Goal: Task Accomplishment & Management: Manage account settings

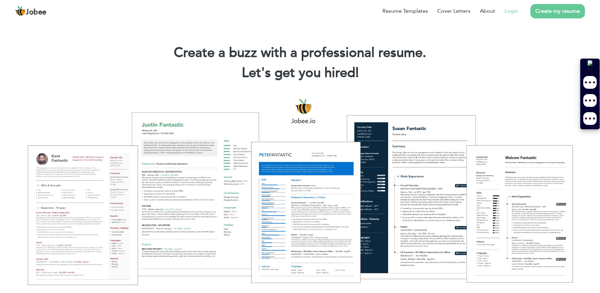
click at [513, 11] on link "Login" at bounding box center [511, 11] width 14 height 8
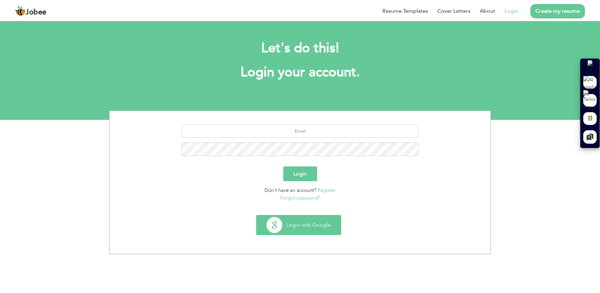
click at [294, 229] on button "Login with Google" at bounding box center [298, 224] width 84 height 19
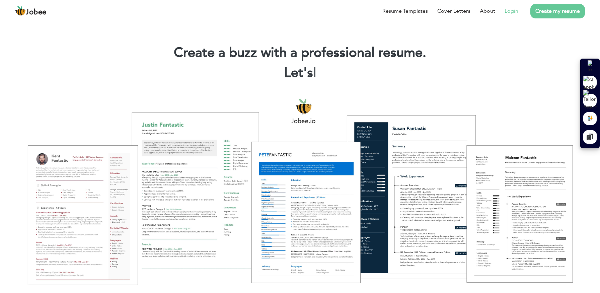
click at [515, 10] on link "Login" at bounding box center [511, 11] width 14 height 8
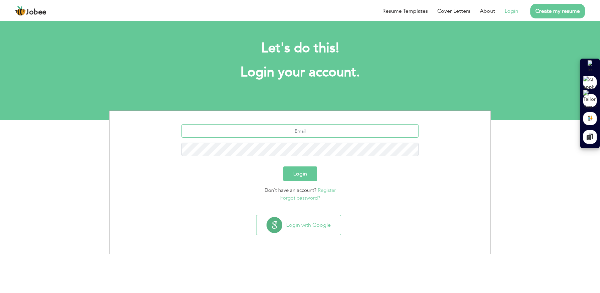
click at [304, 132] on input "text" at bounding box center [299, 130] width 237 height 13
type input "faisalwaris08@gmail.com"
click at [283, 166] on button "Login" at bounding box center [300, 173] width 34 height 15
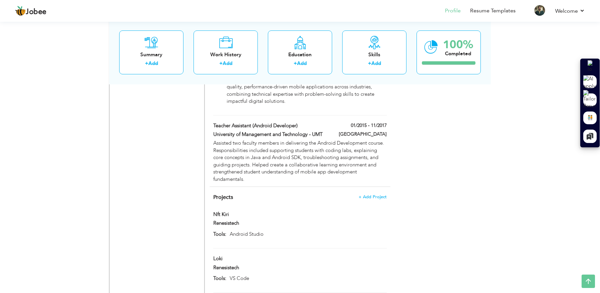
scroll to position [577, 0]
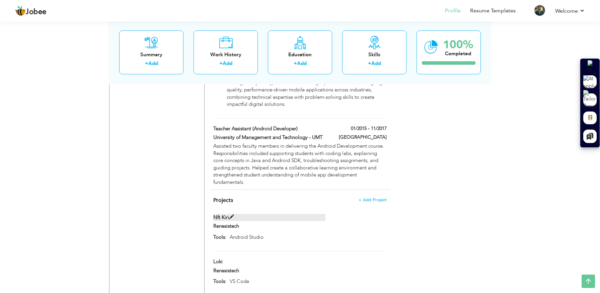
click at [232, 214] on span at bounding box center [231, 216] width 5 height 5
type input "Nft Kiri"
type input "Renesistech"
type input "Android Studio"
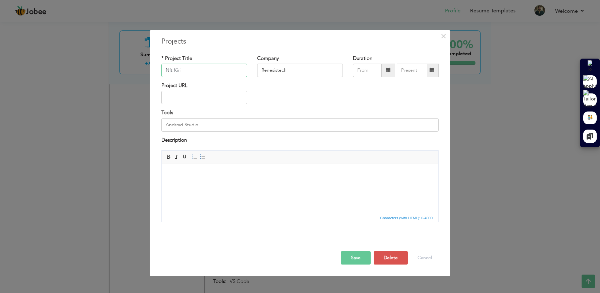
click at [183, 72] on input "Nft Kiri" at bounding box center [204, 70] width 86 height 13
paste input "Zony Screens"
type input "Zony Screens"
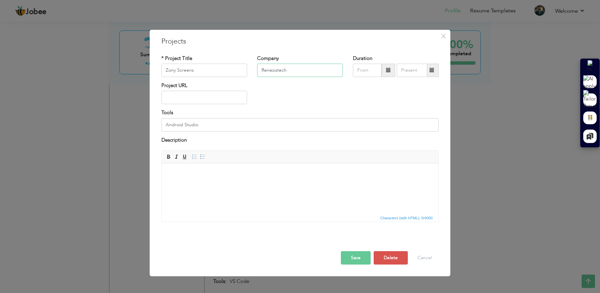
click at [291, 70] on input "Renesistech" at bounding box center [300, 70] width 86 height 13
click at [388, 74] on span at bounding box center [387, 70] width 13 height 13
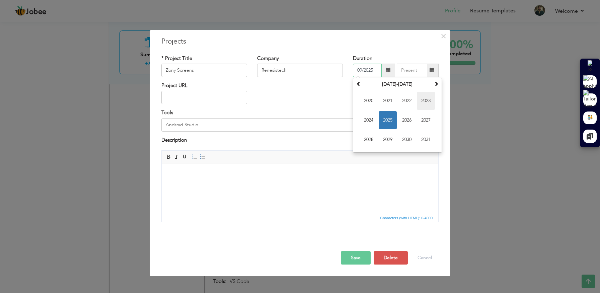
click at [425, 103] on span "2023" at bounding box center [426, 101] width 18 height 18
click at [406, 100] on span "Mar" at bounding box center [407, 101] width 18 height 18
type input "03/2023"
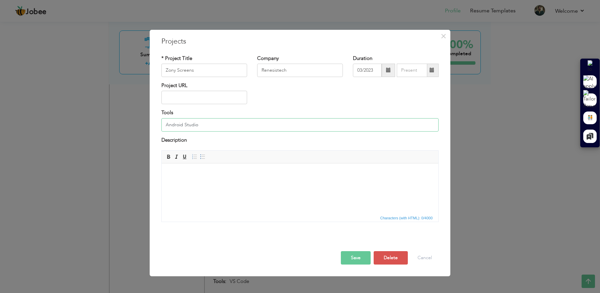
click at [209, 125] on input "Android Studio" at bounding box center [299, 124] width 277 height 13
type input "Visual Studio"
click at [200, 176] on body at bounding box center [299, 173] width 263 height 7
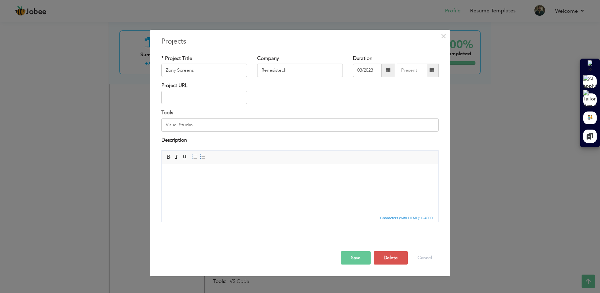
click at [387, 72] on span at bounding box center [388, 70] width 5 height 5
click at [324, 86] on div "Project URL" at bounding box center [299, 95] width 287 height 27
click at [195, 170] on body at bounding box center [299, 173] width 263 height 7
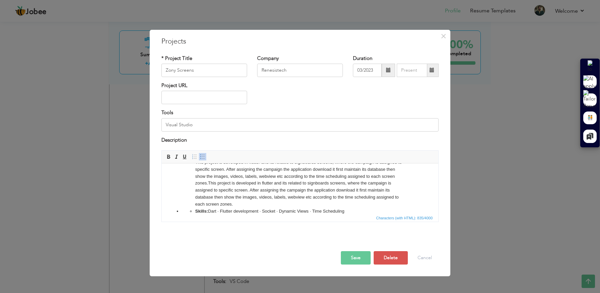
click at [188, 210] on ul "Skills: Dart · Flutter development · Socket · Dynamic Views · Time Scheduling" at bounding box center [300, 211] width 236 height 7
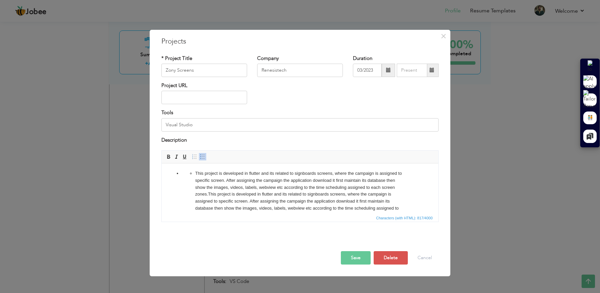
click at [195, 174] on li "This project is developed in flutter and its related to signboards screens, whe…" at bounding box center [299, 194] width 209 height 49
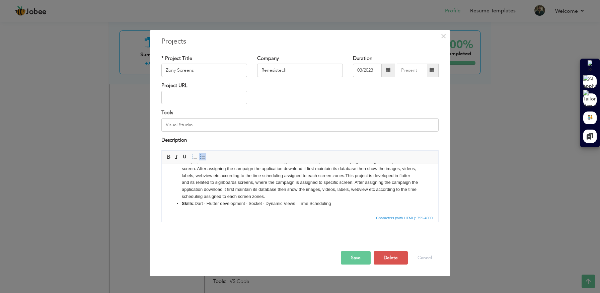
click at [354, 257] on button "Save" at bounding box center [356, 257] width 30 height 13
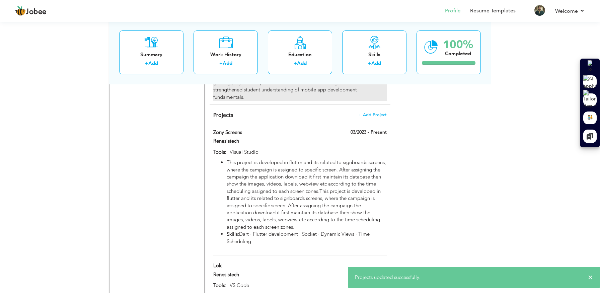
scroll to position [664, 0]
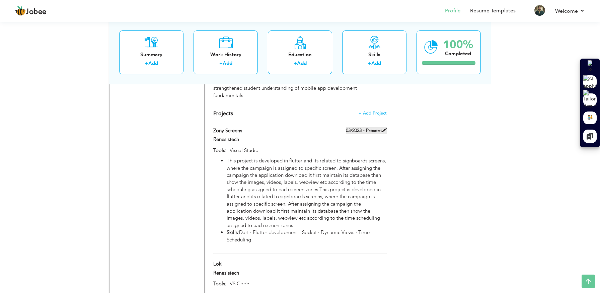
click at [383, 127] on span at bounding box center [384, 129] width 5 height 5
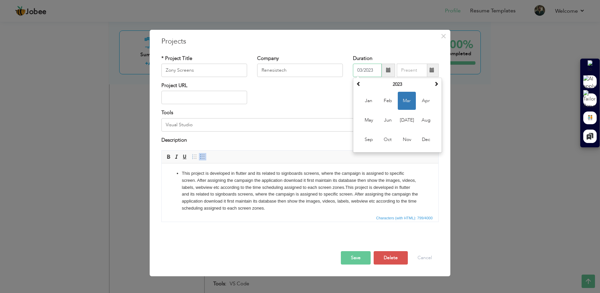
click at [373, 73] on input "03/2023" at bounding box center [367, 70] width 29 height 13
click at [301, 106] on div "Project URL" at bounding box center [299, 95] width 287 height 27
click at [363, 261] on button "Save" at bounding box center [356, 257] width 30 height 13
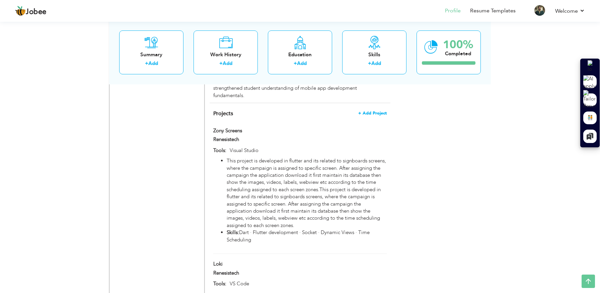
click at [374, 111] on span "+ Add Project" at bounding box center [372, 113] width 28 height 5
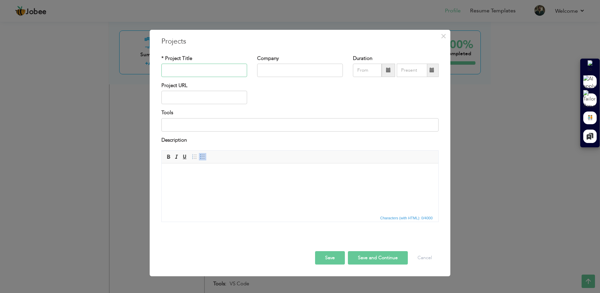
paste input "Ticketing"
type input "Ticketing"
click at [288, 71] on input "text" at bounding box center [300, 70] width 86 height 13
type input "Renesistech"
click at [227, 184] on html at bounding box center [300, 173] width 276 height 20
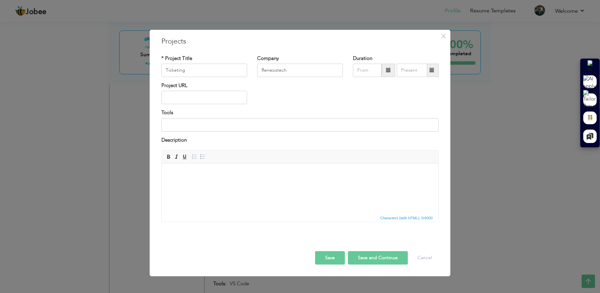
click at [227, 184] on html at bounding box center [300, 173] width 276 height 20
click at [197, 127] on input at bounding box center [299, 124] width 277 height 13
type input "Android Studio"
click at [371, 259] on button "Save and Continue" at bounding box center [378, 257] width 60 height 13
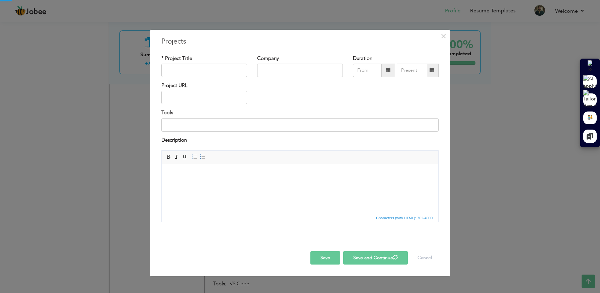
scroll to position [0, 0]
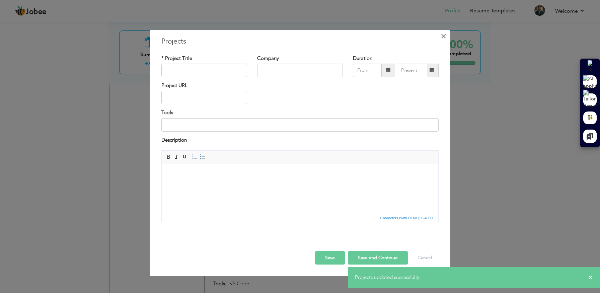
click at [445, 37] on span "×" at bounding box center [443, 36] width 6 height 12
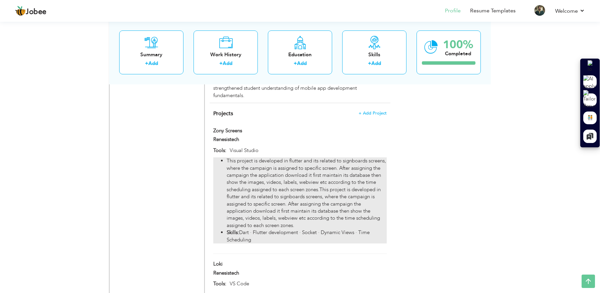
scroll to position [653, 0]
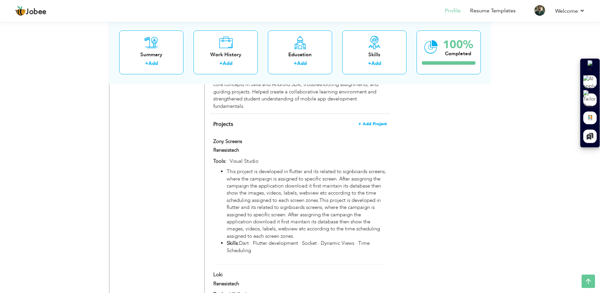
click at [369, 121] on span "+ Add Project" at bounding box center [372, 123] width 28 height 5
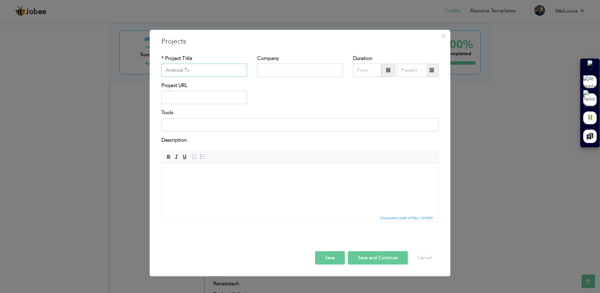
type input "Android Tv"
click at [281, 75] on input "text" at bounding box center [300, 70] width 86 height 13
type input "Renesistech"
click at [191, 184] on html at bounding box center [300, 173] width 276 height 20
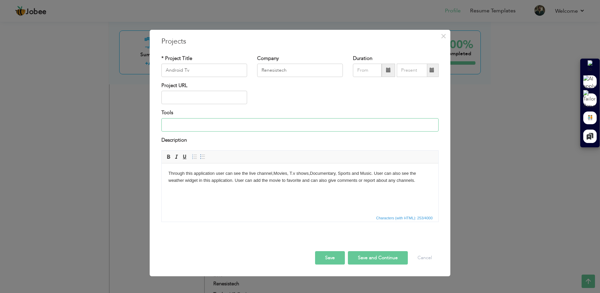
click at [201, 127] on input at bounding box center [299, 124] width 277 height 13
type input "Android Studio"
click at [363, 258] on button "Save and Continue" at bounding box center [378, 257] width 60 height 13
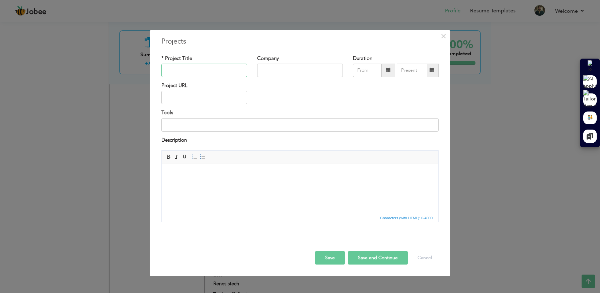
click at [223, 64] on input "text" at bounding box center [204, 70] width 86 height 13
type input "Locate Me"
click at [201, 173] on body at bounding box center [299, 173] width 263 height 7
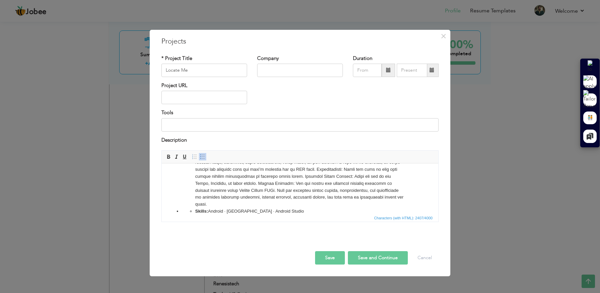
click at [194, 214] on span "Characters (with HTML): 2407/4000" at bounding box center [300, 217] width 276 height 8
click at [194, 211] on ul "Skills: Android · Kotlin · Android Studio" at bounding box center [300, 211] width 236 height 7
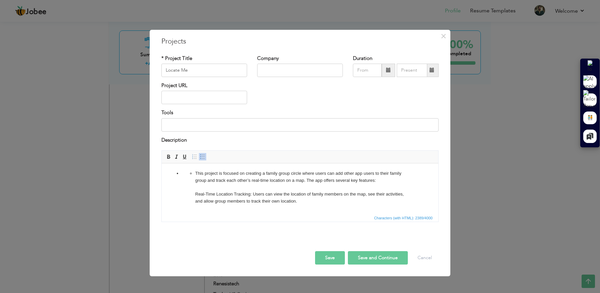
scroll to position [1, 0]
click at [194, 173] on ul "This project is focused on creating a family group circle where users can add o…" at bounding box center [300, 273] width 236 height 209
click at [197, 187] on li "Real-Time Location Tracking: Users can view the location of family members on t…" at bounding box center [299, 280] width 209 height 195
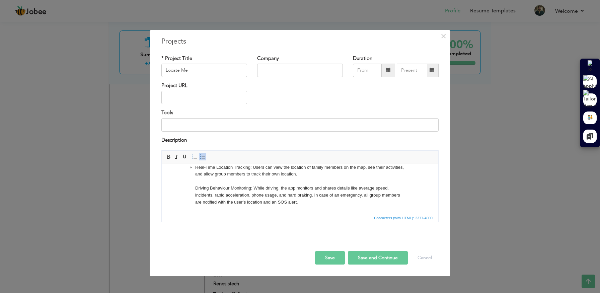
scroll to position [13, 0]
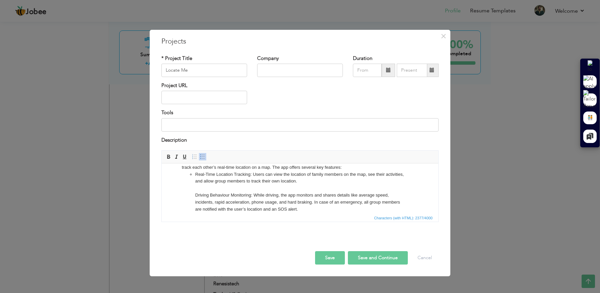
click at [193, 176] on ul "Real-Time Location Tracking: Users can view the location of family members on t…" at bounding box center [300, 265] width 236 height 188
click at [223, 183] on li "Real-Time Location Tracking: Users can view the location of family members on t…" at bounding box center [300, 265] width 236 height 188
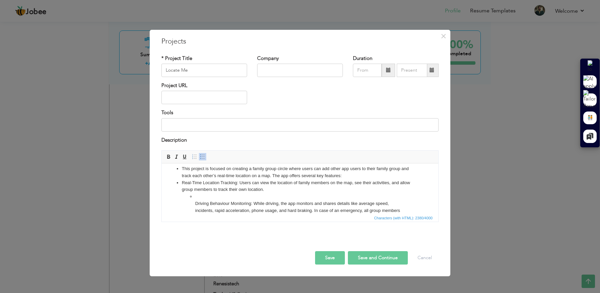
scroll to position [7, 0]
click at [194, 200] on ul "Driving Behaviour Monitoring: While driving, the app monitors and shares detail…" at bounding box center [300, 278] width 236 height 174
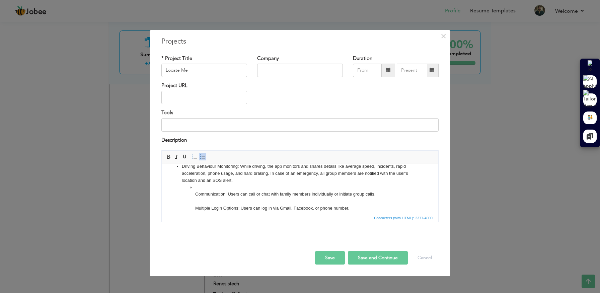
scroll to position [36, 0]
click at [196, 193] on li "Communication: Users can call or chat with family members individually or initi…" at bounding box center [299, 255] width 209 height 146
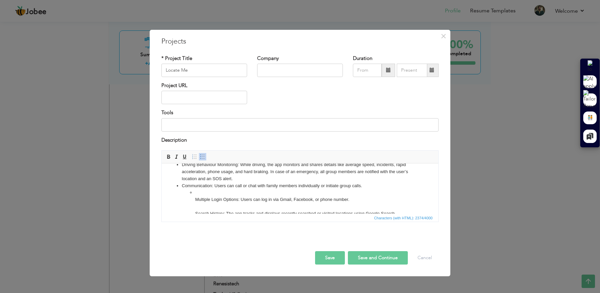
click at [193, 198] on ul "Multiple Login Options: Users can log in via Gmail, Facebook, or phone number. …" at bounding box center [300, 255] width 236 height 132
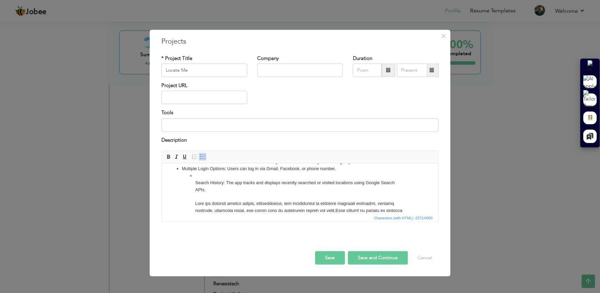
scroll to position [61, 0]
click at [196, 181] on li "Search History: The app tracks and displays recently searched or visited locati…" at bounding box center [299, 230] width 209 height 118
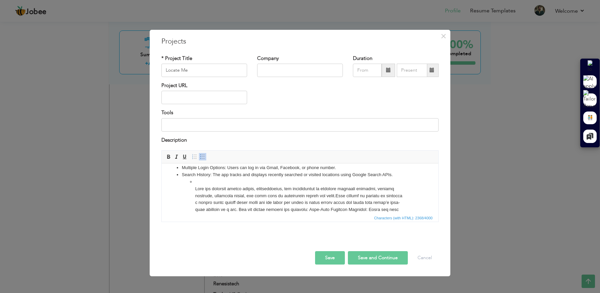
click at [196, 190] on li at bounding box center [299, 226] width 209 height 97
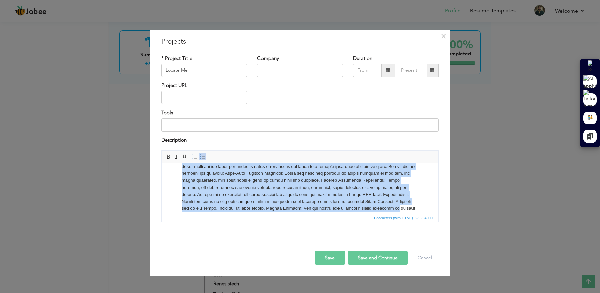
scroll to position [116, 0]
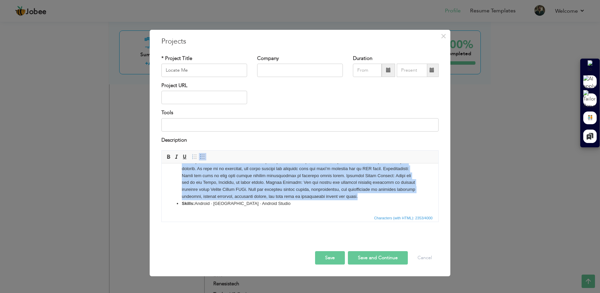
drag, startPoint x: 312, startPoint y: 188, endPoint x: 347, endPoint y: 201, distance: 38.0
click at [347, 201] on ul "This project is focused on creating a family group circle where users can add o…" at bounding box center [299, 130] width 263 height 153
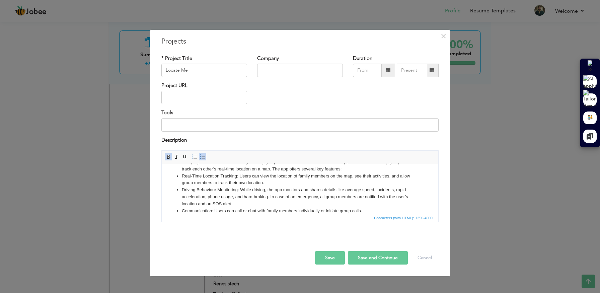
scroll to position [54, 0]
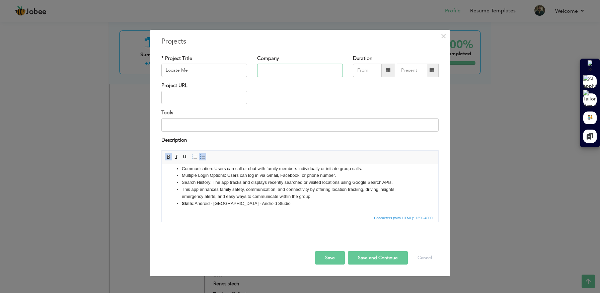
click at [301, 70] on input "text" at bounding box center [300, 70] width 86 height 13
type input "Renesistech"
click at [210, 126] on input at bounding box center [299, 124] width 277 height 13
type input "Android Studio"
click at [371, 257] on button "Save and Continue" at bounding box center [378, 257] width 60 height 13
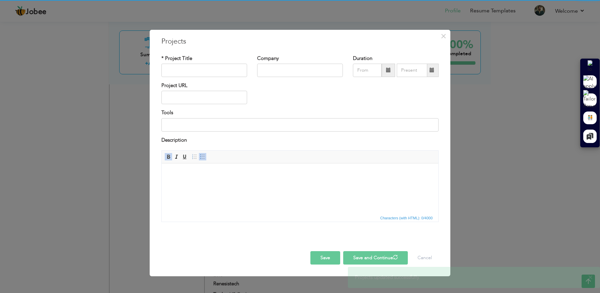
scroll to position [0, 0]
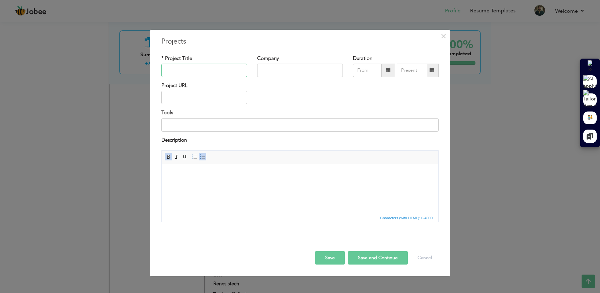
click at [188, 72] on input "text" at bounding box center [204, 70] width 86 height 13
paste input "Weynon"
type input "Weynon"
click at [281, 74] on input "text" at bounding box center [300, 70] width 86 height 13
type input "Renesistech"
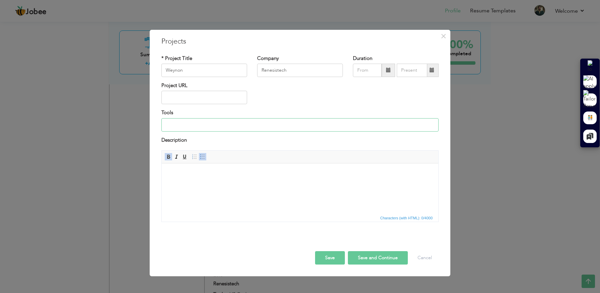
click at [200, 127] on input at bounding box center [299, 124] width 277 height 13
type input "Android Studio"
click at [176, 179] on html at bounding box center [300, 173] width 276 height 20
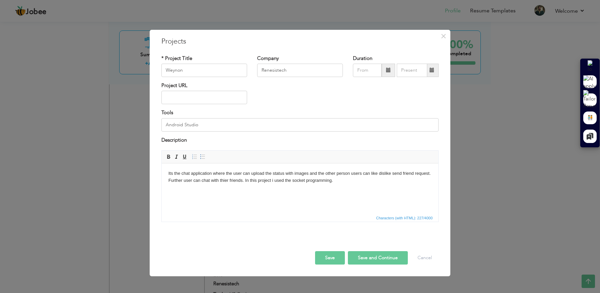
click at [366, 259] on button "Save and Continue" at bounding box center [378, 257] width 60 height 13
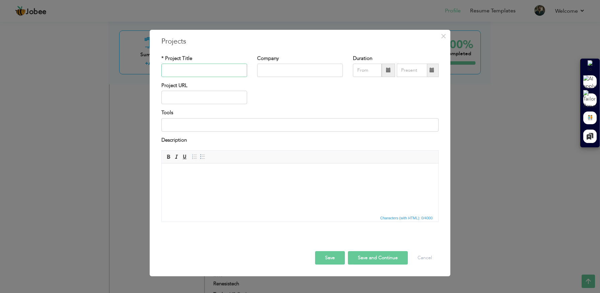
click at [199, 73] on input "text" at bounding box center [204, 70] width 86 height 13
paste input "MST"
type input "MST (Beast Mode Soccer)"
click at [271, 74] on input "text" at bounding box center [300, 70] width 86 height 13
type input "Renesistech"
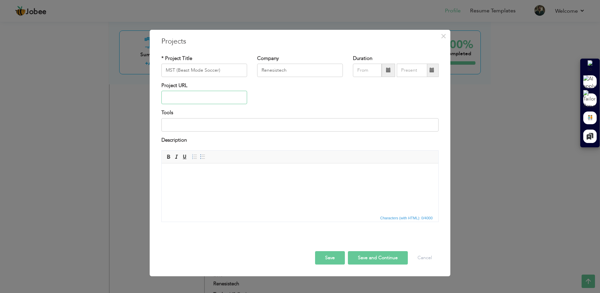
click at [200, 95] on input "text" at bounding box center [204, 97] width 86 height 13
click at [229, 96] on input "text" at bounding box center [204, 97] width 86 height 13
paste input "[URL][DOMAIN_NAME]"
type input "[URL][DOMAIN_NAME]"
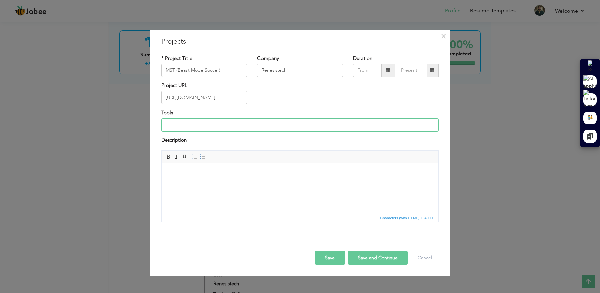
scroll to position [0, 0]
click at [199, 126] on input at bounding box center [299, 124] width 277 height 13
type input "Visual Studio"
click at [180, 184] on html at bounding box center [300, 173] width 276 height 20
click at [211, 176] on body at bounding box center [299, 173] width 263 height 7
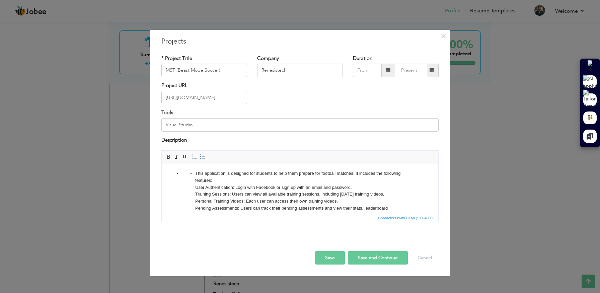
scroll to position [150, 0]
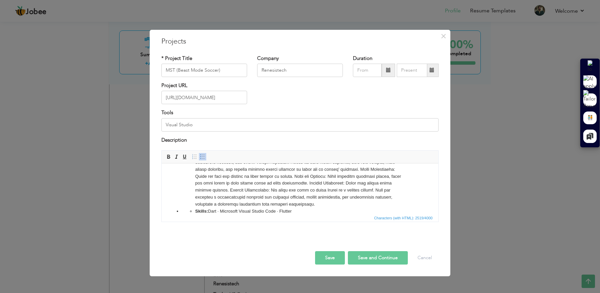
click at [194, 211] on ul "Skills: Dart · Microsoft Visual Studio Code · Flutter" at bounding box center [300, 211] width 236 height 7
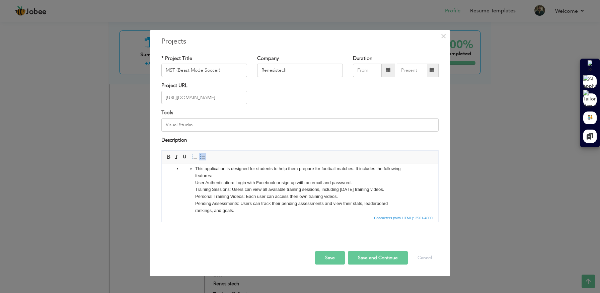
scroll to position [0, 0]
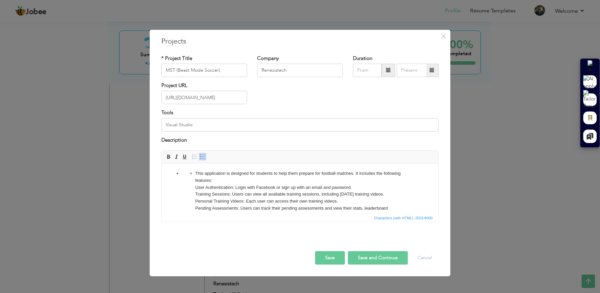
click at [194, 174] on ul "This application is designed for students to help them prepare for football mat…" at bounding box center [300, 264] width 236 height 188
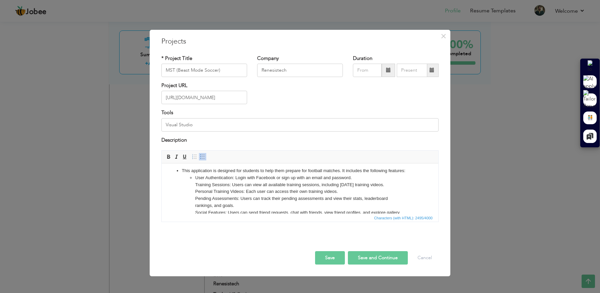
scroll to position [3, 0]
drag, startPoint x: 234, startPoint y: 177, endPoint x: 195, endPoint y: 177, distance: 39.2
click at [195, 177] on li "User Authentication: Login with Facebook or sign up with an email and password.…" at bounding box center [299, 261] width 209 height 174
click at [169, 157] on span at bounding box center [168, 156] width 5 height 5
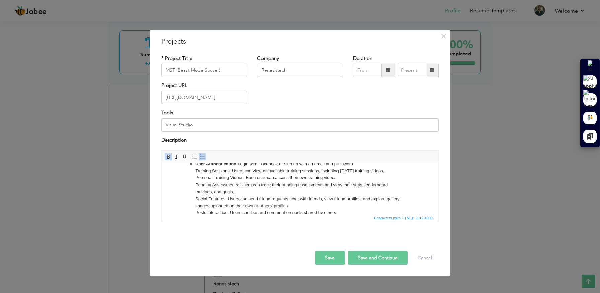
scroll to position [18, 0]
drag, startPoint x: 230, startPoint y: 170, endPoint x: 195, endPoint y: 169, distance: 34.8
click at [195, 169] on li "User Authentication: Login with Facebook or sign up with an email and password.…" at bounding box center [299, 246] width 209 height 174
click at [168, 157] on span at bounding box center [168, 156] width 5 height 5
drag, startPoint x: 243, startPoint y: 177, endPoint x: 196, endPoint y: 176, distance: 47.5
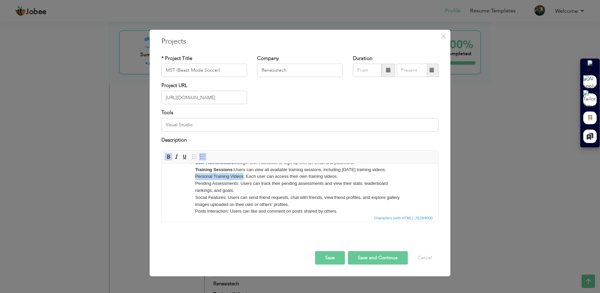
click at [196, 176] on li "User Authentication: Login with Facebook or sign up with an email and password.…" at bounding box center [299, 246] width 209 height 174
click at [168, 158] on span at bounding box center [168, 156] width 5 height 5
drag, startPoint x: 226, startPoint y: 198, endPoint x: 194, endPoint y: 196, distance: 31.8
click at [194, 196] on ul "User Authentication: Login with Facebook or sign up with an email and password.…" at bounding box center [300, 246] width 236 height 174
click at [169, 157] on span at bounding box center [168, 156] width 5 height 5
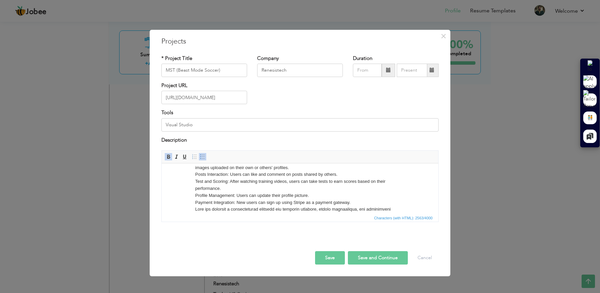
scroll to position [55, 0]
drag, startPoint x: 228, startPoint y: 176, endPoint x: 194, endPoint y: 176, distance: 33.1
click at [194, 176] on ul "User Authentication: Login with Facebook or sign up with an email and password.…" at bounding box center [300, 209] width 236 height 174
click at [168, 156] on span at bounding box center [168, 156] width 5 height 5
drag, startPoint x: 227, startPoint y: 183, endPoint x: 195, endPoint y: 182, distance: 32.1
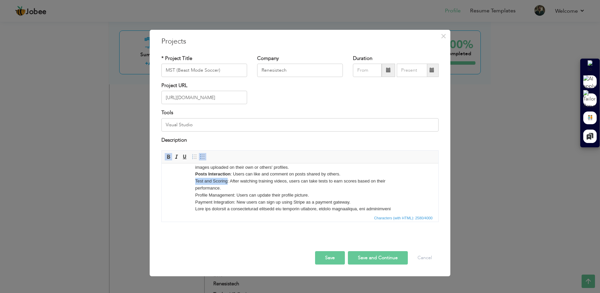
click at [195, 182] on li "User Authentication: Login with Facebook or sign up with an email and password.…" at bounding box center [299, 209] width 209 height 174
click at [170, 157] on span at bounding box center [168, 156] width 5 height 5
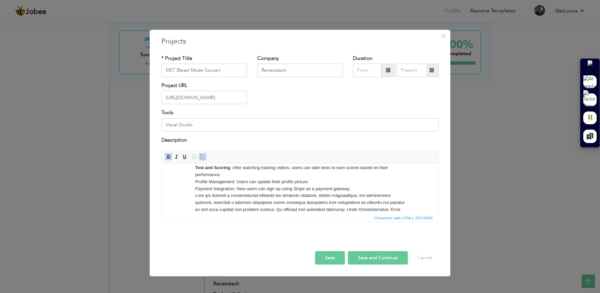
scroll to position [69, 0]
drag, startPoint x: 235, startPoint y: 182, endPoint x: 196, endPoint y: 182, distance: 38.5
click at [196, 182] on li "User Authentication: Login with Facebook or sign up with an email and password.…" at bounding box center [299, 195] width 209 height 174
click at [170, 159] on span at bounding box center [168, 156] width 5 height 5
drag, startPoint x: 234, startPoint y: 188, endPoint x: 193, endPoint y: 188, distance: 40.8
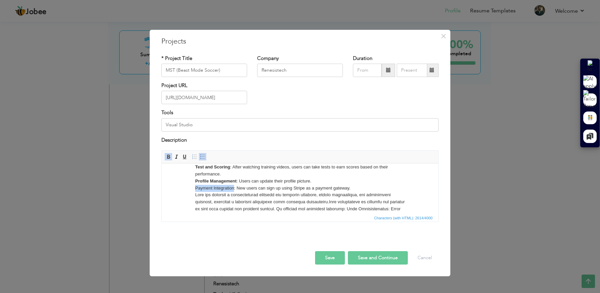
click at [193, 188] on ul "User Authentication: Login with Facebook or sign up with an email and password.…" at bounding box center [300, 195] width 236 height 174
click at [169, 156] on span at bounding box center [168, 156] width 5 height 5
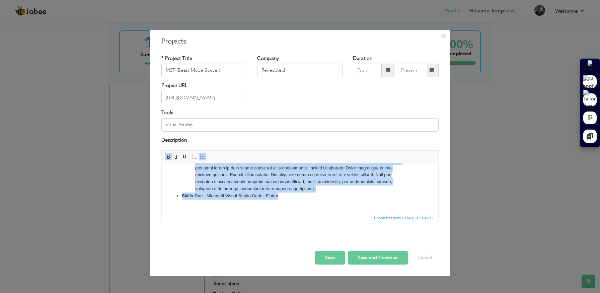
scroll to position [162, 0]
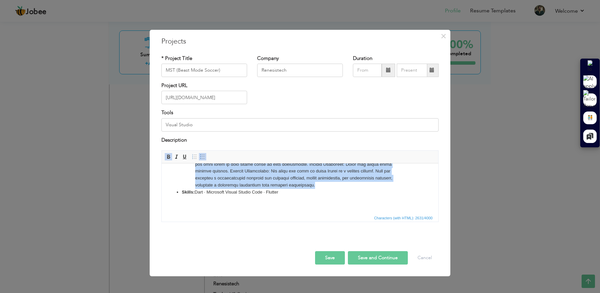
drag, startPoint x: 336, startPoint y: 186, endPoint x: 339, endPoint y: 189, distance: 4.0
click at [339, 189] on ul "This application is designed for students to help them prepare for football mat…" at bounding box center [299, 102] width 263 height 188
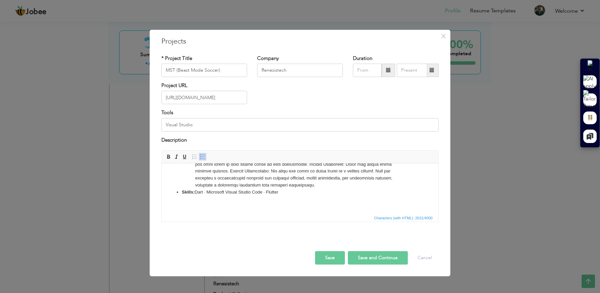
scroll to position [86, 0]
click at [337, 184] on li "User Authentication: Login with Facebook or sign up with an email and password.…" at bounding box center [299, 139] width 209 height 97
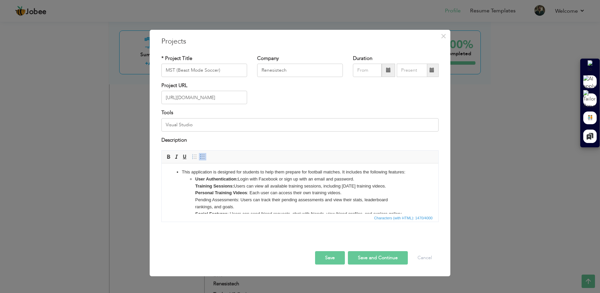
scroll to position [0, 0]
click at [194, 180] on ul "User Authentication: Login with Facebook or sign up with an email and password.…" at bounding box center [300, 229] width 236 height 104
click at [195, 187] on strong "Training Sessions:" at bounding box center [214, 187] width 39 height 5
click at [194, 194] on ul "Personal Training Videos : Each user can access their own training videos. Pend…" at bounding box center [300, 236] width 236 height 90
click at [195, 201] on li "Pending Assessments: Users can track their pending assessments and view their s…" at bounding box center [299, 236] width 209 height 77
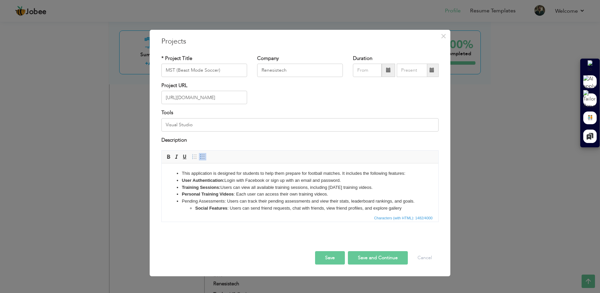
click at [196, 208] on strong "Social Features" at bounding box center [211, 207] width 32 height 5
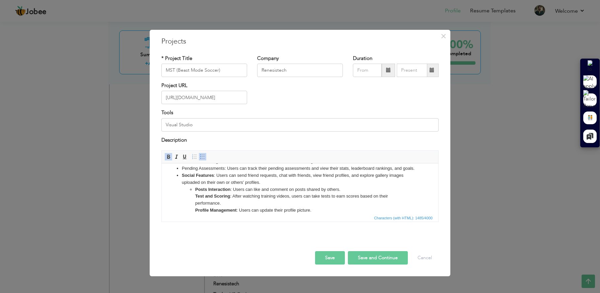
scroll to position [33, 0]
click at [193, 188] on ul "Posts Interaction : Users can like and comment on posts shared by others. Test …" at bounding box center [300, 214] width 236 height 56
click at [193, 196] on ul "Test and Scoring : After watching training videos, users can take tests to earn…" at bounding box center [300, 216] width 236 height 49
click at [195, 202] on strong "Profile Management" at bounding box center [215, 202] width 41 height 5
click at [195, 209] on strong "Payment Integration" at bounding box center [216, 209] width 42 height 5
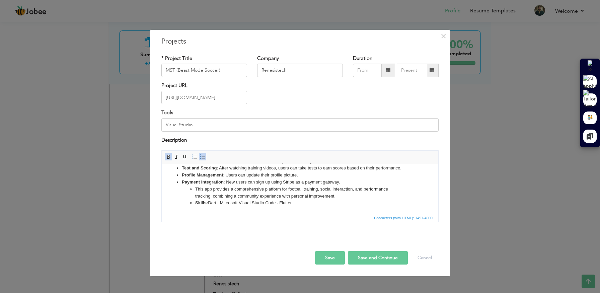
scroll to position [63, 0]
click at [196, 188] on li "This app provides a comprehensive platform for football training, social intera…" at bounding box center [299, 191] width 209 height 14
click at [194, 202] on ul "Skills: Dart · Microsoft Visual Studio Code · Flutter" at bounding box center [300, 201] width 236 height 7
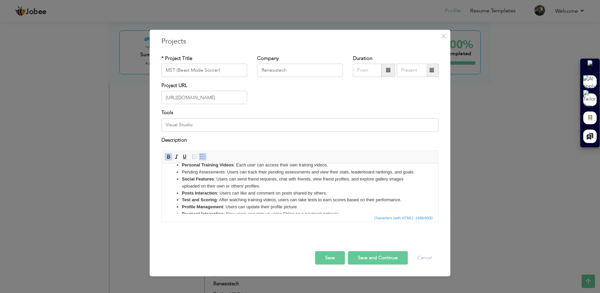
scroll to position [0, 0]
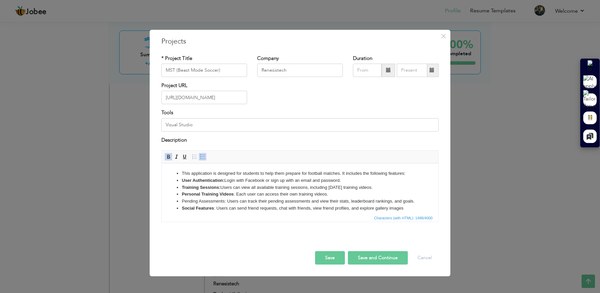
click at [182, 173] on li "This application is designed for students to help them prepare for football mat…" at bounding box center [300, 173] width 236 height 7
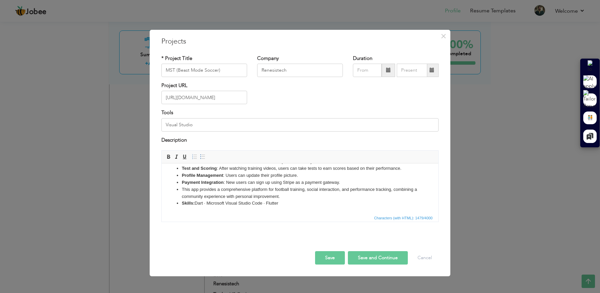
scroll to position [76, 0]
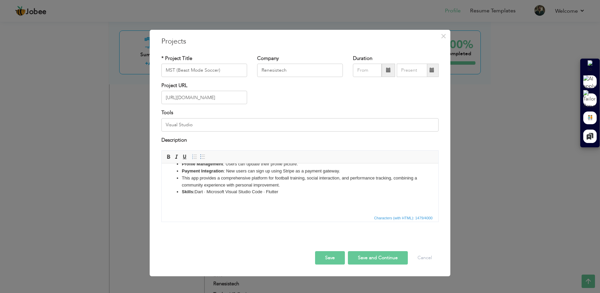
click at [366, 261] on button "Save and Continue" at bounding box center [378, 257] width 60 height 13
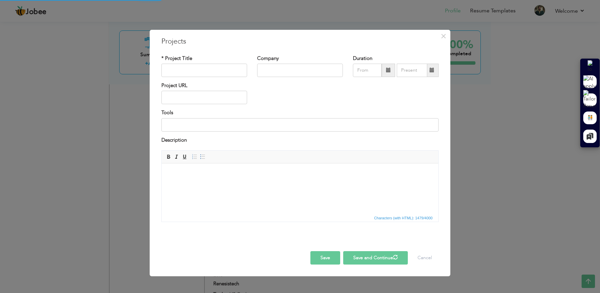
scroll to position [0, 0]
click at [196, 73] on input "text" at bounding box center [204, 70] width 86 height 13
paste input "Heisto"
type input "Heisto"
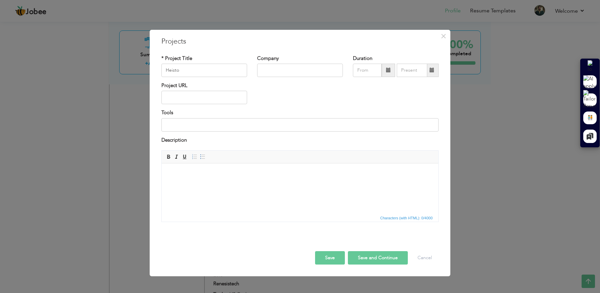
click at [278, 79] on div "Company" at bounding box center [300, 68] width 96 height 27
click at [284, 73] on input "text" at bounding box center [300, 70] width 86 height 13
type input "Renesistech"
click at [211, 101] on input "text" at bounding box center [204, 97] width 86 height 13
click at [217, 183] on html at bounding box center [300, 173] width 276 height 20
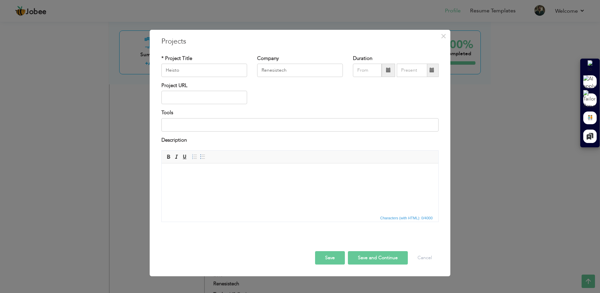
click at [217, 183] on html at bounding box center [300, 173] width 276 height 20
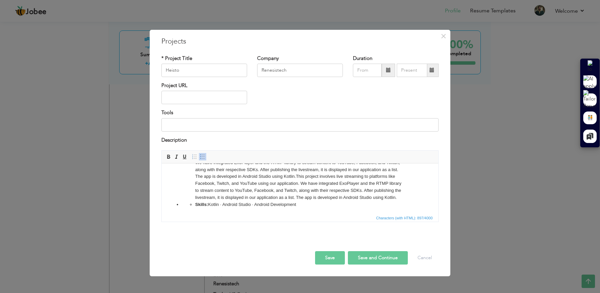
scroll to position [18, 0]
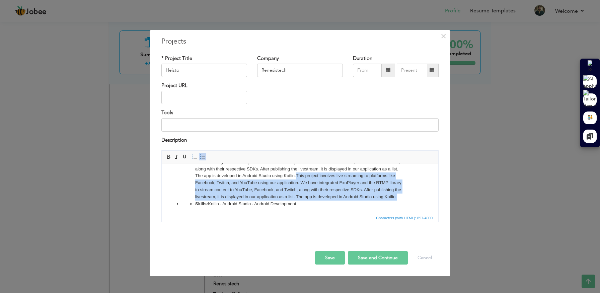
drag, startPoint x: 296, startPoint y: 177, endPoint x: 398, endPoint y: 195, distance: 103.4
click at [398, 195] on li "This project involves live streaming to platforms like Facebook, Twitch, and Yo…" at bounding box center [299, 176] width 209 height 49
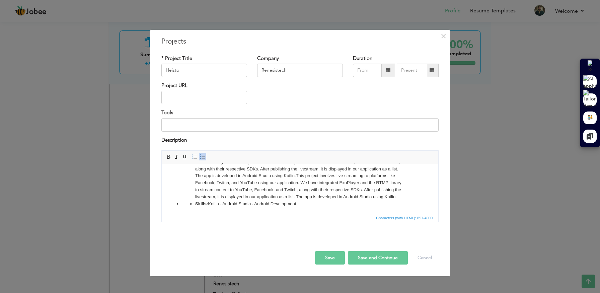
scroll to position [0, 0]
click at [207, 125] on input at bounding box center [299, 124] width 277 height 13
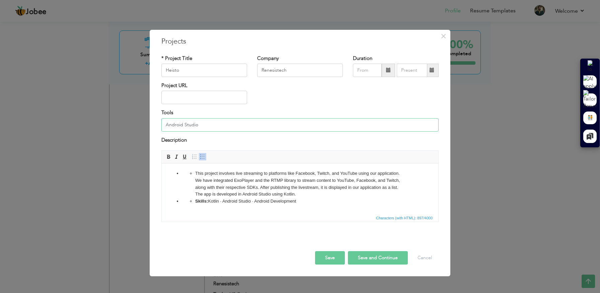
type input "Android Studio"
click at [193, 173] on ul "This project involves live streaming to platforms like Facebook, Twitch, and Yo…" at bounding box center [300, 184] width 236 height 28
click at [193, 202] on ul "Skills: Kotlin · Android Studio · Android Development" at bounding box center [300, 201] width 236 height 7
click at [374, 260] on button "Save and Continue" at bounding box center [378, 257] width 60 height 13
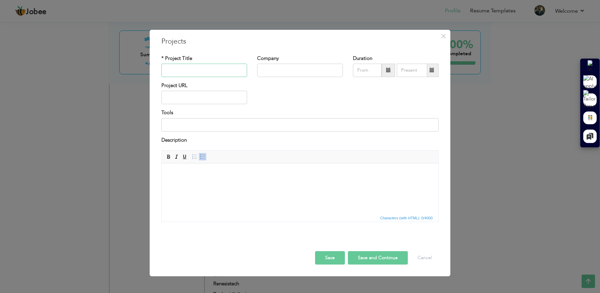
click at [193, 73] on input "text" at bounding box center [204, 70] width 86 height 13
paste input "Confidential"
type input "Confidential"
click at [278, 75] on input "text" at bounding box center [300, 70] width 86 height 13
type input "Renesistech"
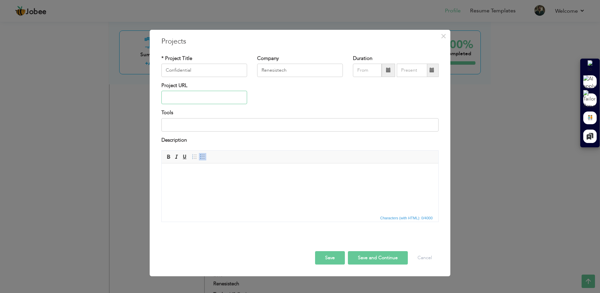
click at [220, 91] on input "text" at bounding box center [204, 97] width 86 height 13
paste input "[URL][DOMAIN_NAME]"
type input "[URL][DOMAIN_NAME]"
click at [193, 125] on input at bounding box center [299, 124] width 277 height 13
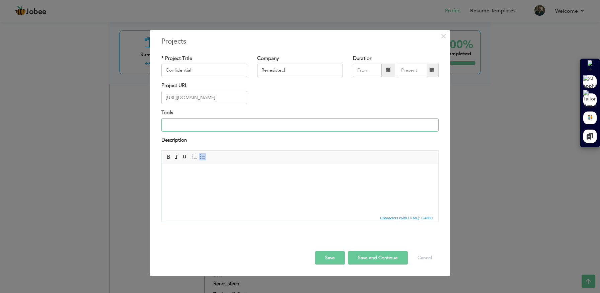
scroll to position [0, 0]
type input "Visual Studio"
click at [185, 176] on body at bounding box center [299, 173] width 263 height 7
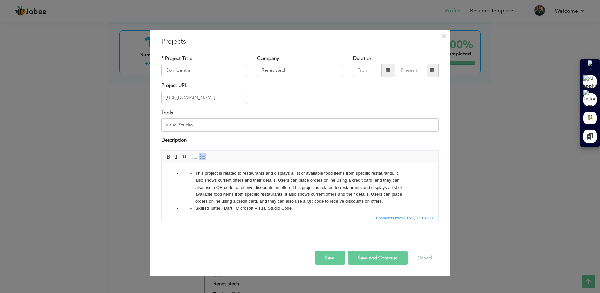
drag, startPoint x: 293, startPoint y: 187, endPoint x: 381, endPoint y: 202, distance: 89.3
click at [381, 202] on li "This project is related to restaurants and displays a list of available food it…" at bounding box center [299, 187] width 209 height 35
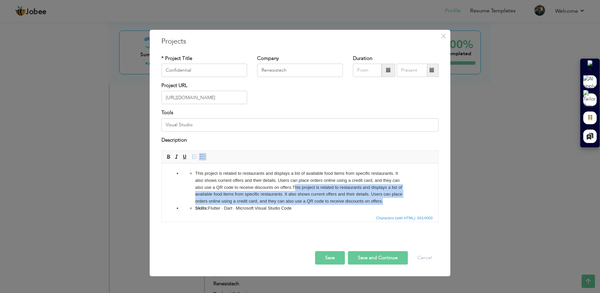
drag, startPoint x: 384, startPoint y: 201, endPoint x: 293, endPoint y: 188, distance: 91.9
click at [293, 188] on li "This project is related to restaurants and displays a list of available food it…" at bounding box center [299, 187] width 209 height 35
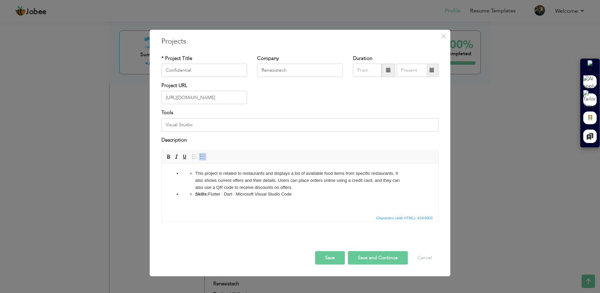
click at [196, 173] on li "This project is related to restaurants and displays a list of available food it…" at bounding box center [299, 180] width 209 height 21
click at [195, 193] on ul "Skills: Flutter · Dart · Microsoft Visual Studio Code" at bounding box center [300, 194] width 236 height 7
click at [370, 261] on button "Save and Continue" at bounding box center [378, 257] width 60 height 13
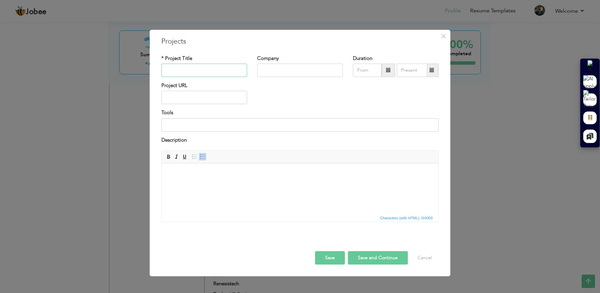
click at [188, 70] on input "text" at bounding box center [204, 70] width 86 height 13
paste input "Depicted"
type input "Depicted"
click at [283, 71] on input "text" at bounding box center [300, 70] width 86 height 13
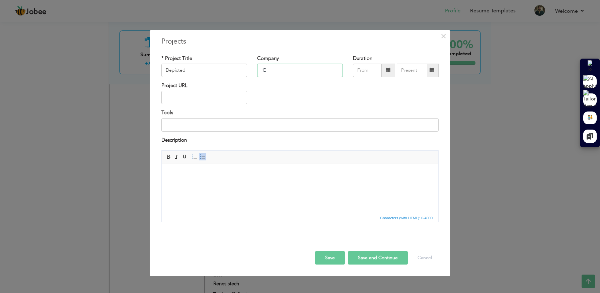
type input "r"
type input "Renesistech"
click at [185, 98] on input "text" at bounding box center [204, 97] width 86 height 13
click at [181, 125] on input at bounding box center [299, 124] width 277 height 13
type input "Android Studio"
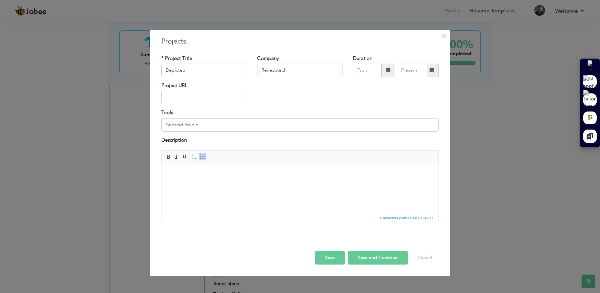
click at [201, 177] on html at bounding box center [300, 173] width 276 height 20
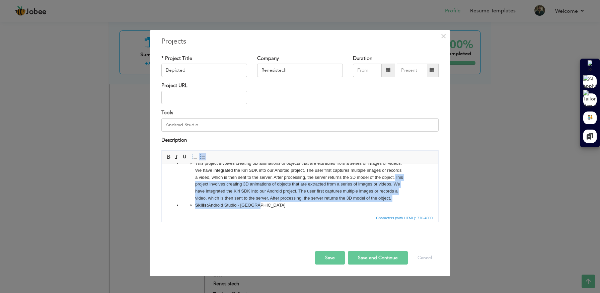
scroll to position [12, 0]
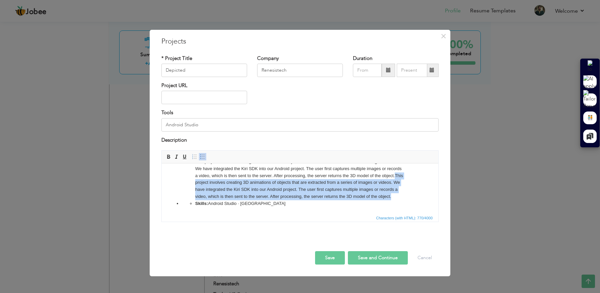
drag, startPoint x: 395, startPoint y: 187, endPoint x: 398, endPoint y: 198, distance: 11.7
click at [398, 198] on li "This project involves creating 3D animations of objects that are extracted from…" at bounding box center [299, 179] width 209 height 42
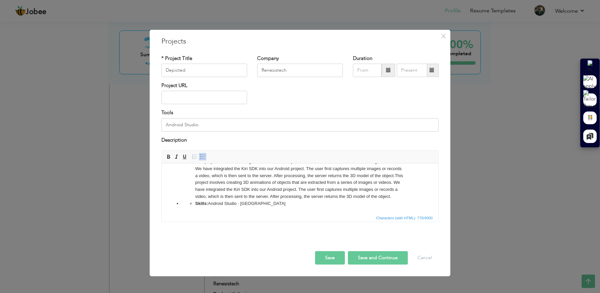
scroll to position [0, 0]
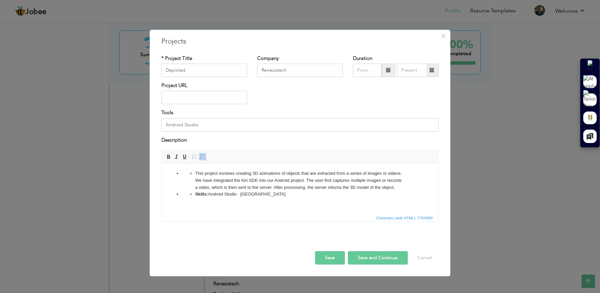
click at [193, 173] on ul "This project involves creating 3D animations of objects that are extracted from…" at bounding box center [300, 180] width 236 height 21
click at [194, 194] on ul "Skills: Android Studio · Kotlin" at bounding box center [300, 194] width 236 height 7
click at [368, 263] on button "Save and Continue" at bounding box center [378, 257] width 60 height 13
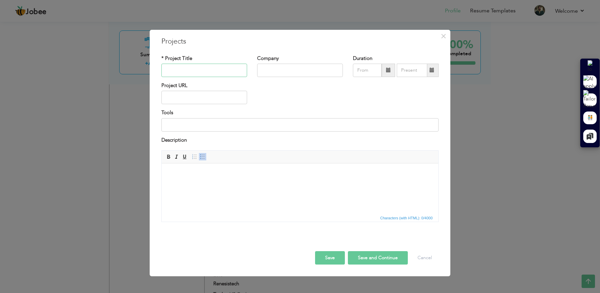
click at [199, 72] on input "text" at bounding box center [204, 70] width 86 height 13
paste input "Ekteli Cockpit + [PERSON_NAME] + Ekteli User App"
type input "Ekteli Cockpit + [PERSON_NAME] + Ekteli User App"
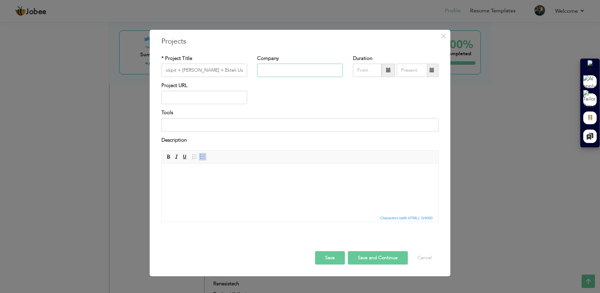
click at [294, 70] on input "text" at bounding box center [300, 70] width 86 height 13
type input "Renesistech"
click at [225, 125] on input at bounding box center [299, 124] width 277 height 13
type input "Visual Studio"
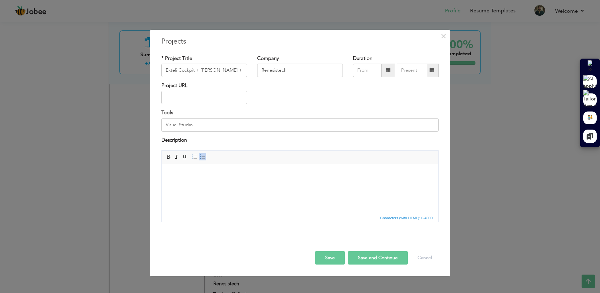
click at [287, 167] on html at bounding box center [300, 173] width 276 height 20
click at [279, 170] on body at bounding box center [299, 173] width 263 height 7
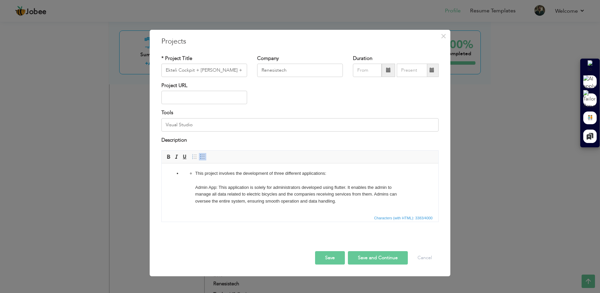
click at [194, 175] on ul "This project involves the development of three different applications: Admin Ap…" at bounding box center [300, 292] width 236 height 244
click at [195, 184] on li "Admin App: This application is solely for administrators developed using flutte…" at bounding box center [299, 295] width 209 height 237
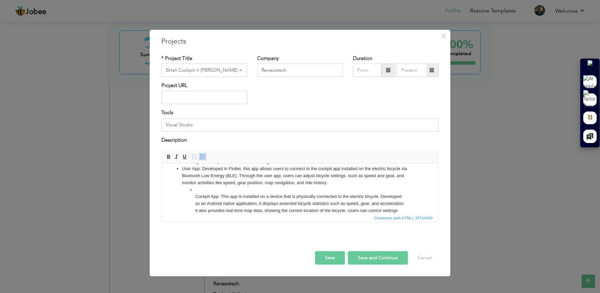
scroll to position [33, 0]
click at [194, 194] on ul "Cockpit App: This app is installed on a device that is physically connected to …" at bounding box center [300, 276] width 236 height 181
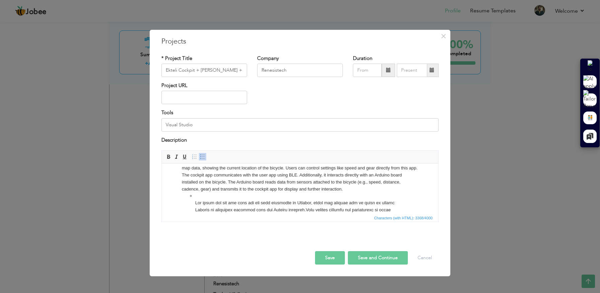
scroll to position [68, 0]
click at [194, 200] on ul at bounding box center [300, 254] width 236 height 125
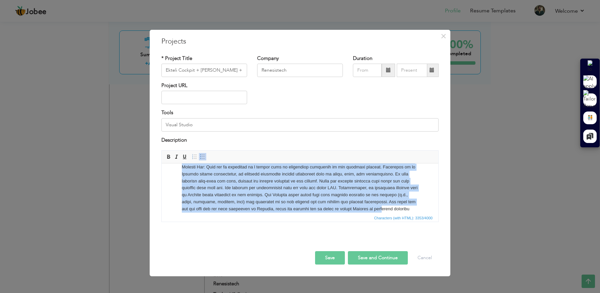
scroll to position [165, 0]
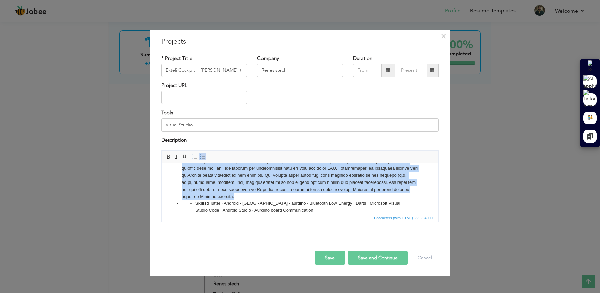
drag, startPoint x: 248, startPoint y: 189, endPoint x: 354, endPoint y: 190, distance: 105.7
click at [354, 190] on li at bounding box center [300, 147] width 236 height 104
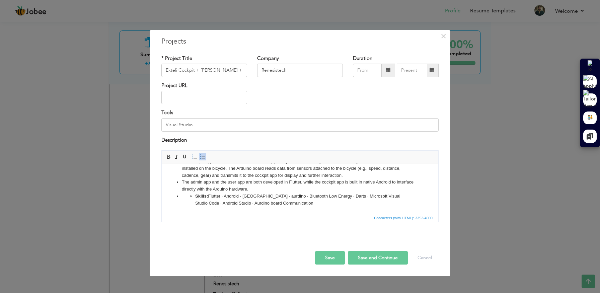
scroll to position [81, 0]
click at [195, 195] on strong "Skills:" at bounding box center [201, 196] width 13 height 5
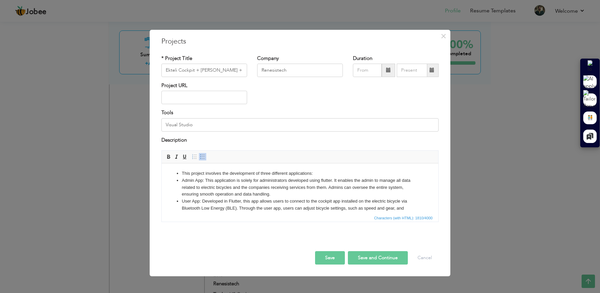
click at [362, 256] on button "Save and Continue" at bounding box center [378, 257] width 60 height 13
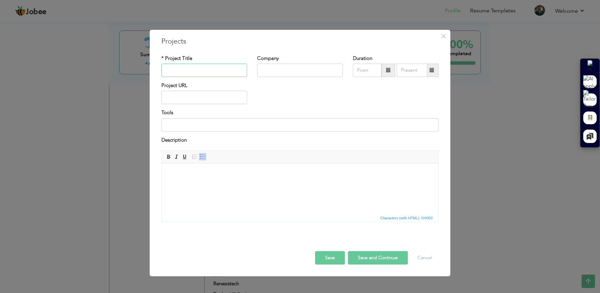
click at [203, 71] on input "text" at bounding box center [204, 70] width 86 height 13
paste input "Definia"
type input "Definia"
click at [288, 72] on input "text" at bounding box center [300, 70] width 86 height 13
type input "Renesistech"
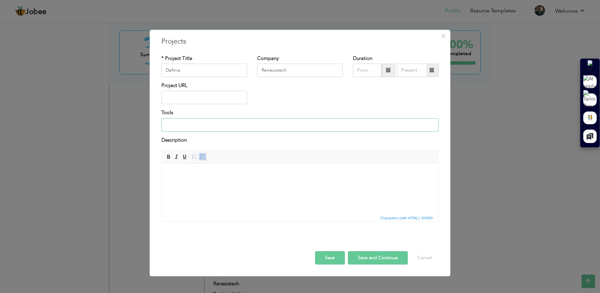
click at [207, 127] on input at bounding box center [299, 124] width 277 height 13
type input "Visual Studio"
click at [200, 175] on body at bounding box center [299, 173] width 263 height 7
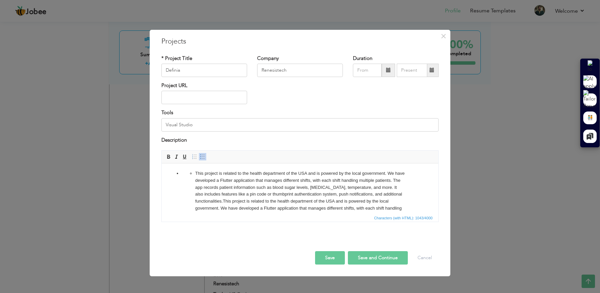
click at [194, 174] on ul "This project is related to the health department of the USA and is powered by t…" at bounding box center [300, 201] width 236 height 63
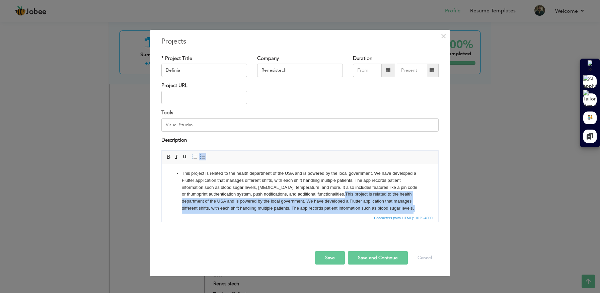
scroll to position [26, 0]
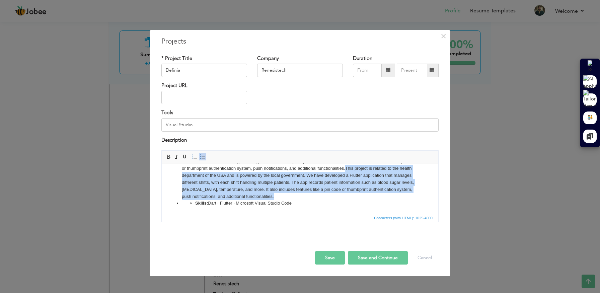
drag, startPoint x: 340, startPoint y: 194, endPoint x: 351, endPoint y: 198, distance: 11.7
click at [351, 198] on li "This project is related to the health department of the USA and is powered by t…" at bounding box center [300, 172] width 236 height 56
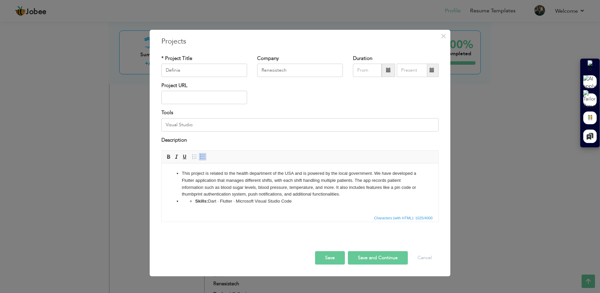
click at [195, 199] on strong "Skills:" at bounding box center [201, 200] width 13 height 5
click at [371, 260] on button "Save and Continue" at bounding box center [378, 257] width 60 height 13
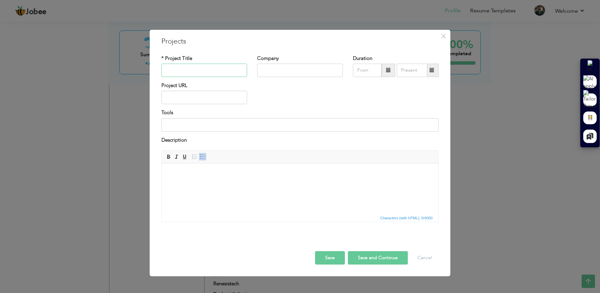
click at [203, 72] on input "text" at bounding box center [204, 70] width 86 height 13
paste input "POM (Peace of Mind Funeral Arrangement Application)"
type input "POM (Peace of Mind Funeral Arrangement Application)"
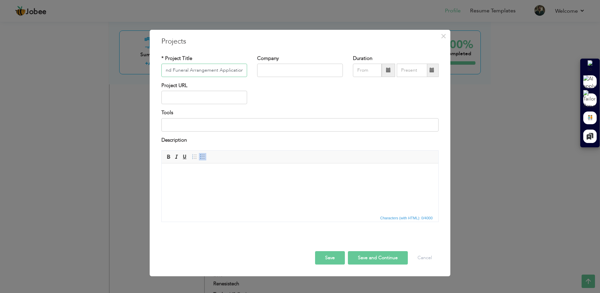
scroll to position [0, 0]
click at [193, 126] on input at bounding box center [299, 124] width 277 height 13
type input "Visual Studio"
click at [185, 179] on html at bounding box center [300, 173] width 276 height 20
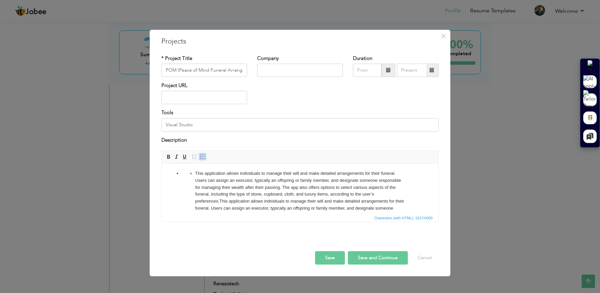
click at [193, 174] on ul "This application allows individuals to manage their will and make detailed arra…" at bounding box center [300, 201] width 236 height 63
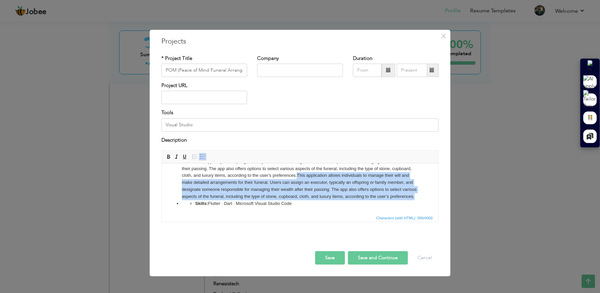
drag, startPoint x: 297, startPoint y: 194, endPoint x: 421, endPoint y: 195, distance: 124.5
click at [421, 195] on ul "This application allows individuals to manage their will and make detailed arra…" at bounding box center [299, 179] width 263 height 56
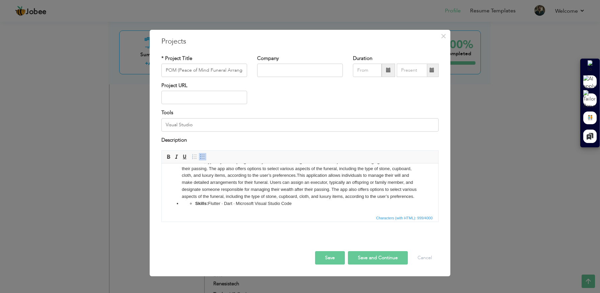
scroll to position [0, 0]
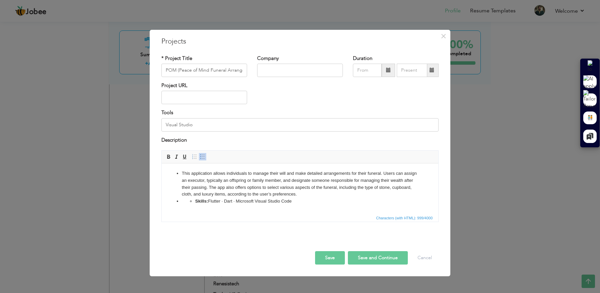
click at [194, 202] on ul "Skills: Flutter · Dart · Microsoft Visual Studio Code" at bounding box center [300, 201] width 236 height 7
click at [365, 255] on button "Save and Continue" at bounding box center [378, 257] width 60 height 13
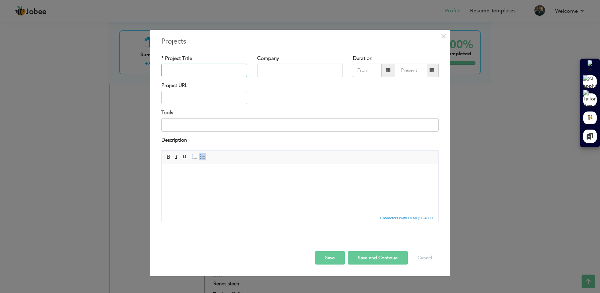
click at [203, 71] on input "text" at bounding box center [204, 70] width 86 height 13
paste input "Lottery"
type input "Lottery"
click at [293, 73] on input "text" at bounding box center [300, 70] width 86 height 13
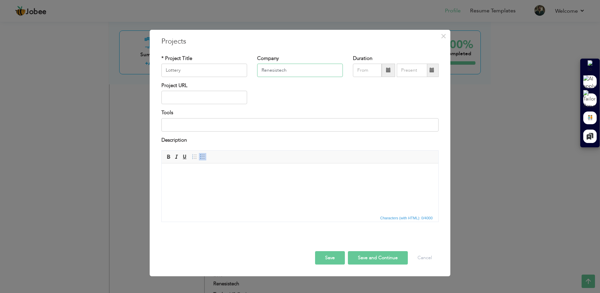
type input "Renesistech"
click at [206, 128] on input at bounding box center [299, 124] width 277 height 13
type input "a"
type input "Android Studio"
click at [189, 180] on html at bounding box center [300, 173] width 276 height 20
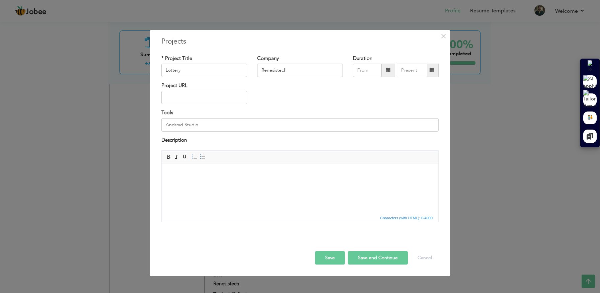
click at [189, 180] on html at bounding box center [300, 173] width 276 height 20
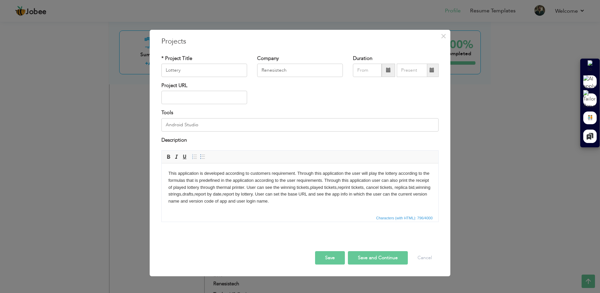
click at [364, 259] on button "Save and Continue" at bounding box center [378, 257] width 60 height 13
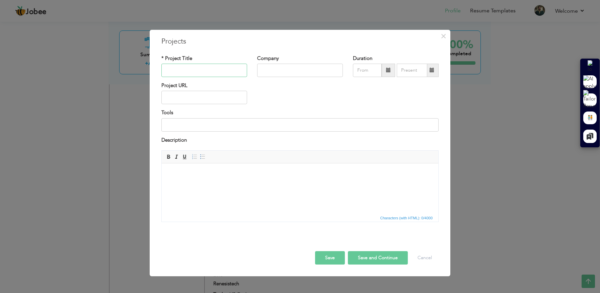
click at [194, 71] on input "text" at bounding box center [204, 70] width 86 height 13
paste input "VClub (Promoter)"
type input "VClub (Promoter)"
click at [279, 67] on input "text" at bounding box center [300, 70] width 86 height 13
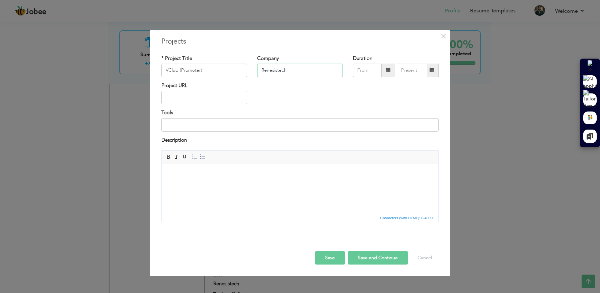
type input "Renesistech"
click at [207, 127] on input at bounding box center [299, 124] width 277 height 13
type input "Android Studio"
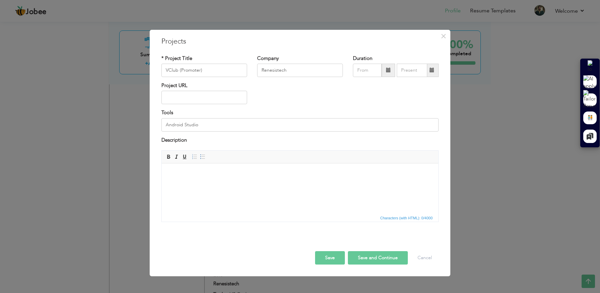
click at [233, 180] on html at bounding box center [300, 173] width 276 height 20
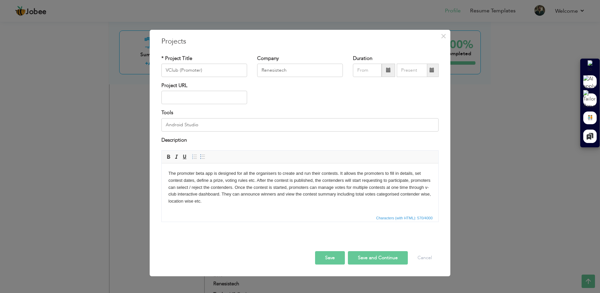
click at [363, 260] on button "Save and Continue" at bounding box center [378, 257] width 60 height 13
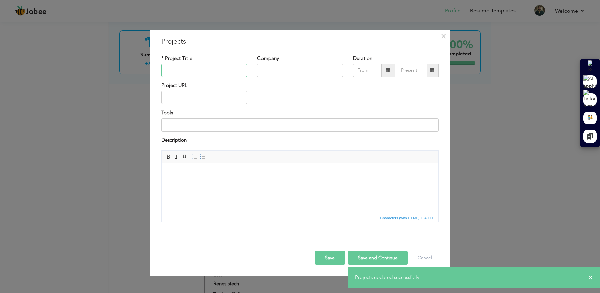
click at [204, 73] on input "text" at bounding box center [204, 70] width 86 height 13
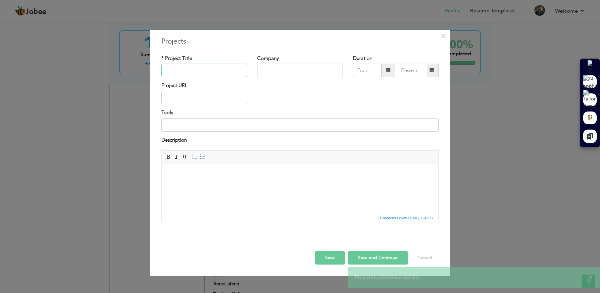
paste input "VClub(Voter)"
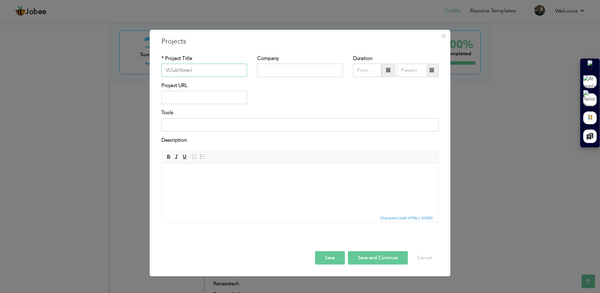
type input "VClub(Voter)"
click at [301, 74] on input "text" at bounding box center [300, 70] width 86 height 13
type input "Renesistech"
click at [233, 129] on input at bounding box center [299, 124] width 277 height 13
type input "a"
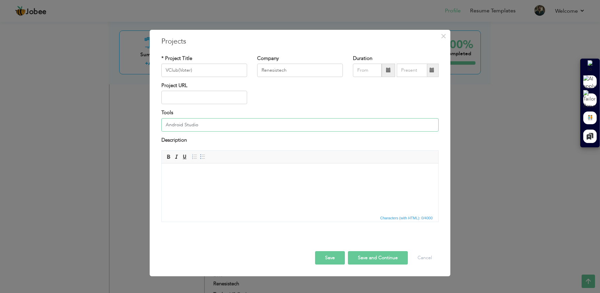
type input "Android Studio"
click at [191, 174] on body at bounding box center [299, 173] width 263 height 7
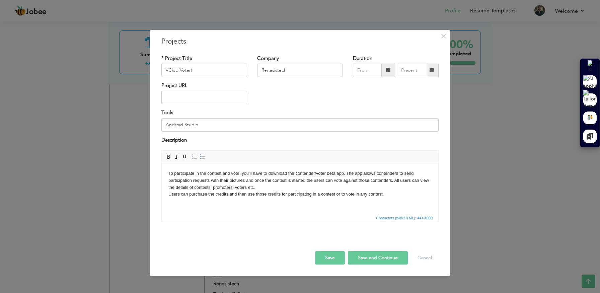
click at [385, 260] on button "Save and Continue" at bounding box center [378, 257] width 60 height 13
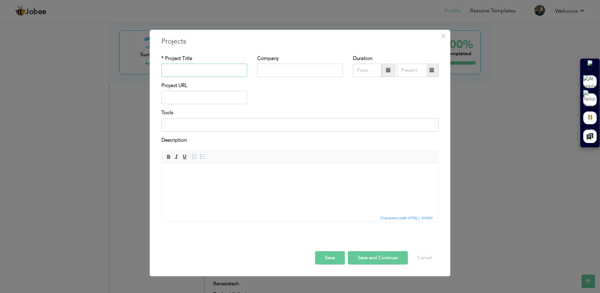
click at [219, 69] on input "text" at bounding box center [204, 70] width 86 height 13
paste input "GoodSamerits"
type input "GoodSamerits"
click at [275, 72] on input "text" at bounding box center [300, 70] width 86 height 13
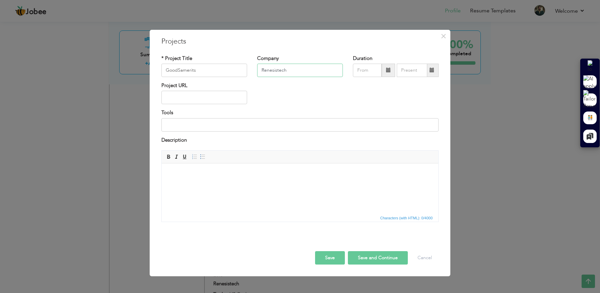
type input "Renesistech"
click at [183, 126] on input at bounding box center [299, 124] width 277 height 13
type input "Visual Studio"
click at [207, 178] on html at bounding box center [300, 173] width 276 height 20
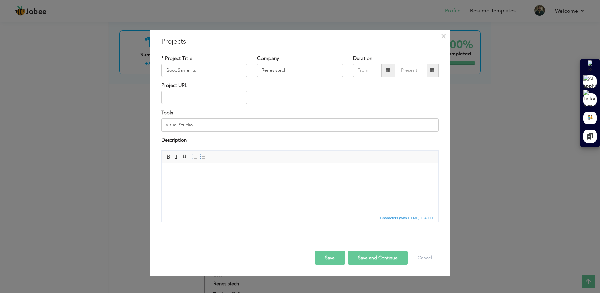
scroll to position [4, 0]
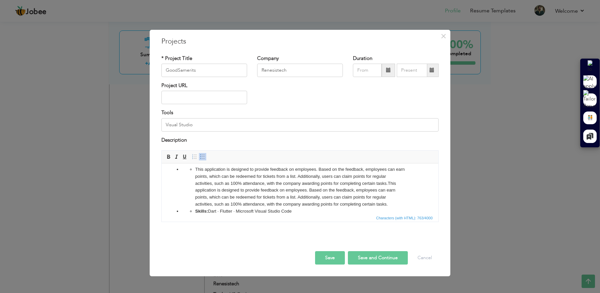
click at [194, 170] on ul "This application is designed to provide feedback on employees. Based on the fee…" at bounding box center [300, 187] width 236 height 42
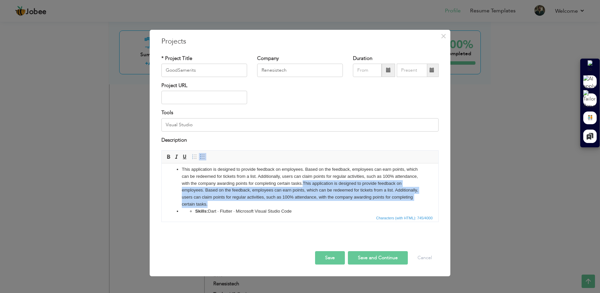
drag, startPoint x: 304, startPoint y: 183, endPoint x: 420, endPoint y: 202, distance: 117.9
click at [420, 202] on ul "This application is designed to provide feedback on employees. Based on the fee…" at bounding box center [299, 190] width 263 height 49
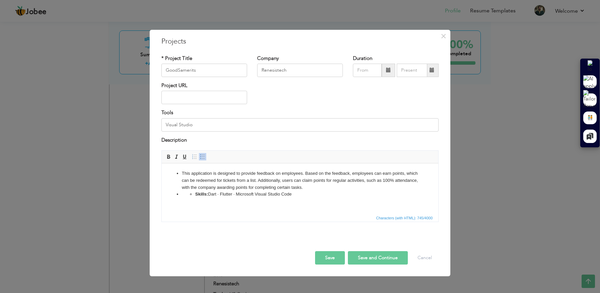
scroll to position [0, 0]
click at [195, 196] on strong "Skills:" at bounding box center [201, 193] width 13 height 5
click at [331, 256] on button "Save" at bounding box center [330, 257] width 30 height 13
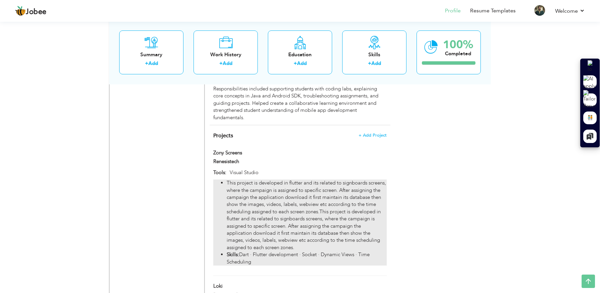
scroll to position [642, 0]
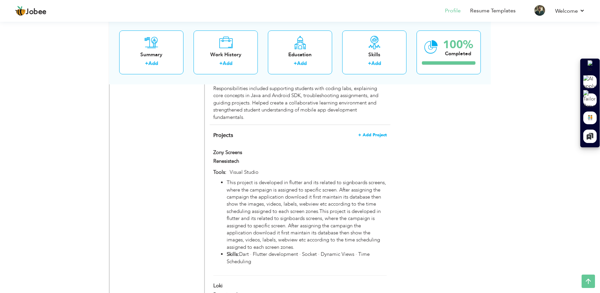
click at [376, 133] on span "+ Add Project" at bounding box center [372, 135] width 28 height 5
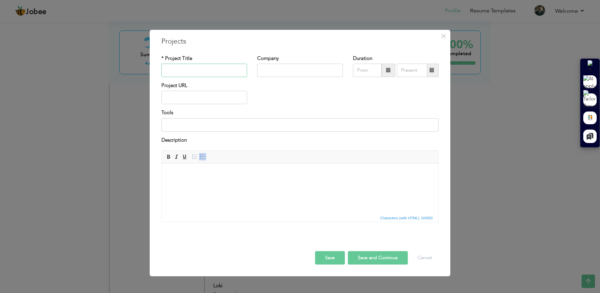
click at [217, 71] on input "text" at bounding box center [204, 70] width 86 height 13
paste input "Smart Health Ring Application"
type input "Smart Health Ring Application"
click at [219, 180] on html at bounding box center [300, 173] width 276 height 20
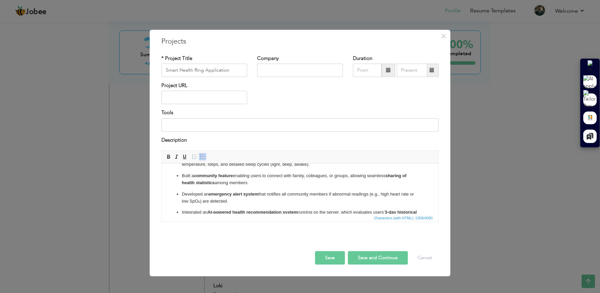
scroll to position [80, 0]
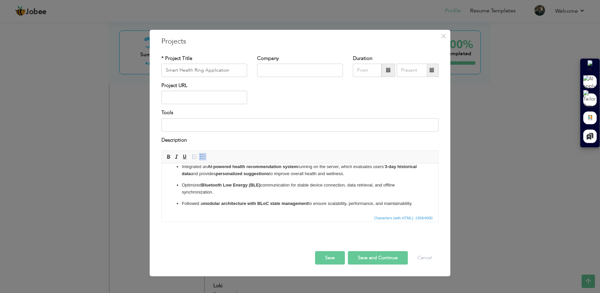
click at [238, 203] on strong "modular architecture with BLoC state management" at bounding box center [255, 203] width 105 height 5
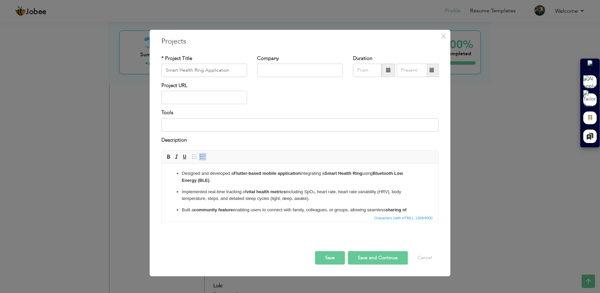
click at [250, 129] on input at bounding box center [299, 124] width 277 height 13
type input "Visual Studio"
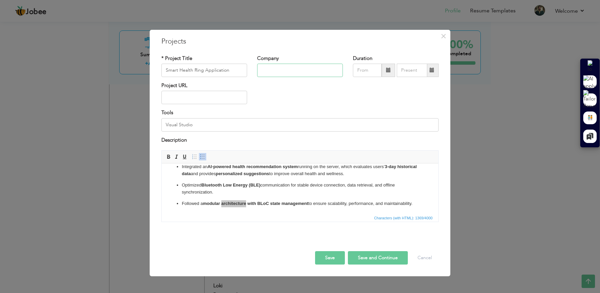
click at [318, 67] on input "text" at bounding box center [300, 70] width 86 height 13
type input "Yeyro Lab"
click at [330, 257] on button "Save" at bounding box center [330, 257] width 30 height 13
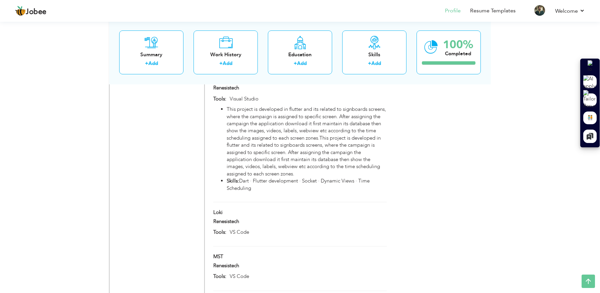
scroll to position [715, 0]
click at [224, 210] on span at bounding box center [225, 212] width 5 height 5
type input "Loki"
type input "Renesistech"
type input "VS Code"
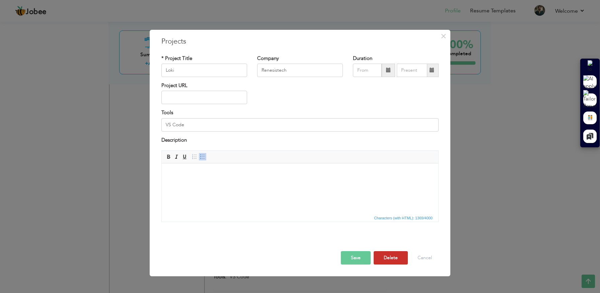
click at [404, 263] on button "Delete" at bounding box center [390, 257] width 34 height 13
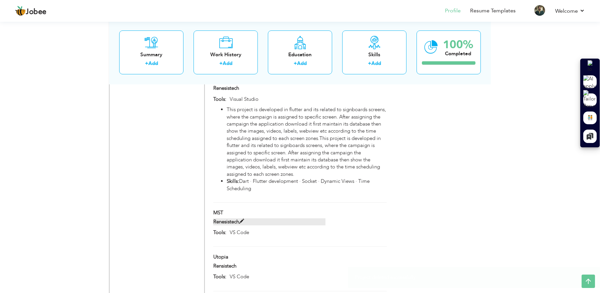
click at [243, 219] on span at bounding box center [241, 221] width 5 height 5
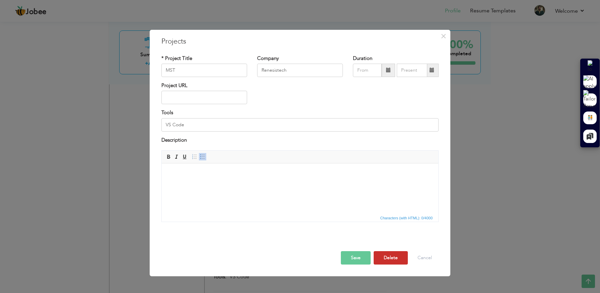
click at [386, 261] on button "Delete" at bounding box center [390, 257] width 34 height 13
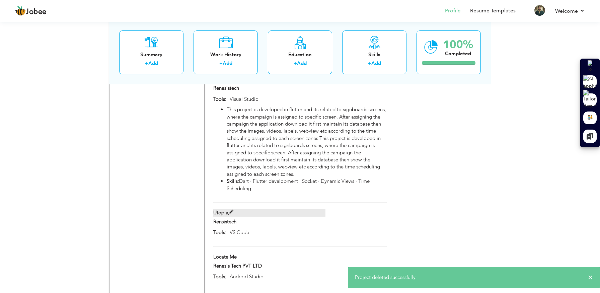
click at [232, 210] on span at bounding box center [230, 212] width 5 height 5
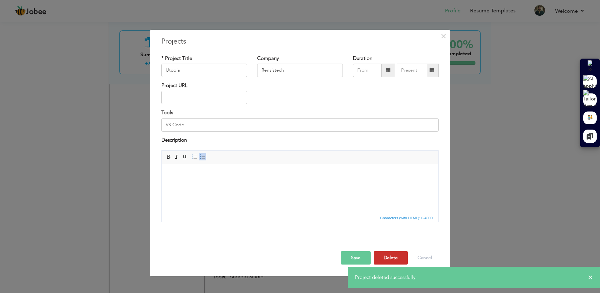
click at [387, 262] on button "Delete" at bounding box center [390, 257] width 34 height 13
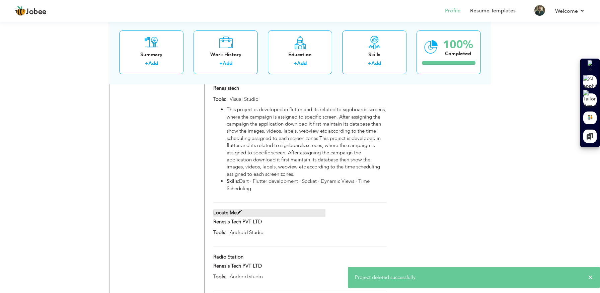
click at [240, 210] on span at bounding box center [239, 212] width 5 height 5
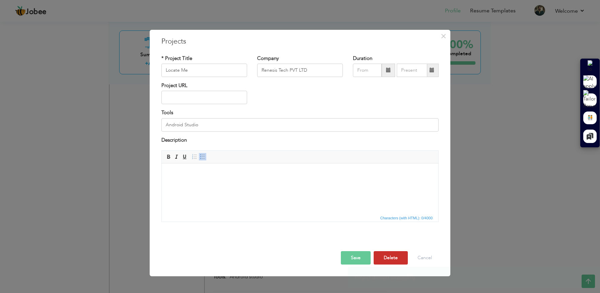
click at [387, 257] on button "Delete" at bounding box center [390, 257] width 34 height 13
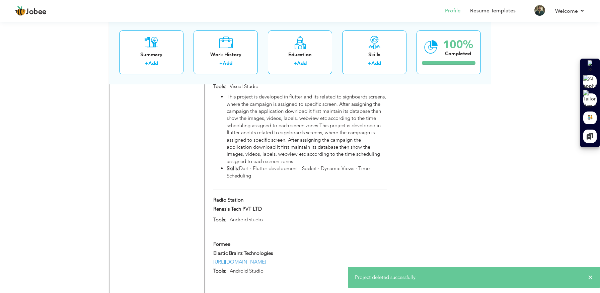
scroll to position [728, 0]
click at [246, 197] on span at bounding box center [245, 199] width 5 height 5
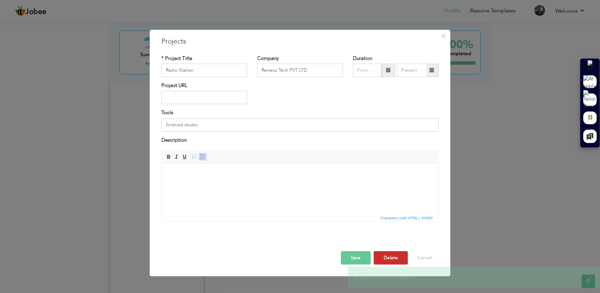
click at [392, 259] on button "Delete" at bounding box center [390, 257] width 34 height 13
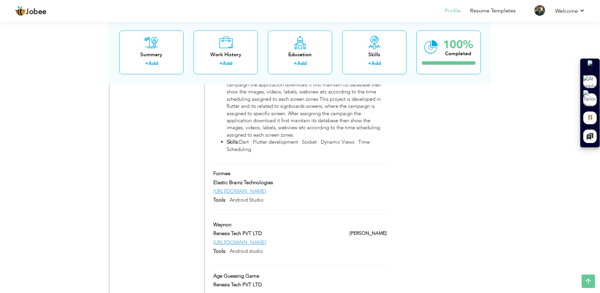
scroll to position [755, 0]
click at [266, 187] on link "[URL][DOMAIN_NAME]" at bounding box center [239, 190] width 53 height 7
click at [266, 197] on span at bounding box center [265, 199] width 5 height 5
type input "Formee"
type input "Elastic Brainz Technologies"
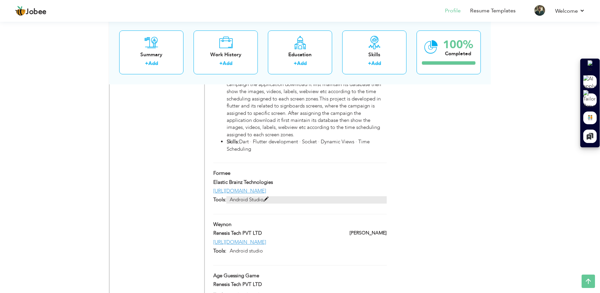
type input "[URL][DOMAIN_NAME]"
type input "Android Studio"
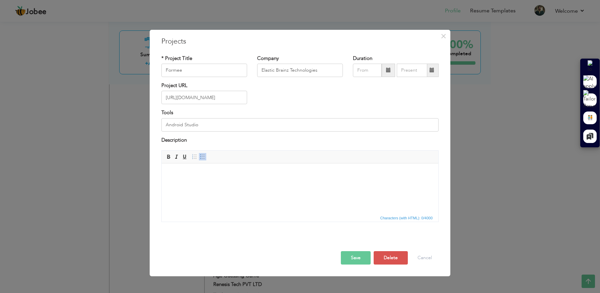
click at [198, 177] on body at bounding box center [299, 173] width 263 height 7
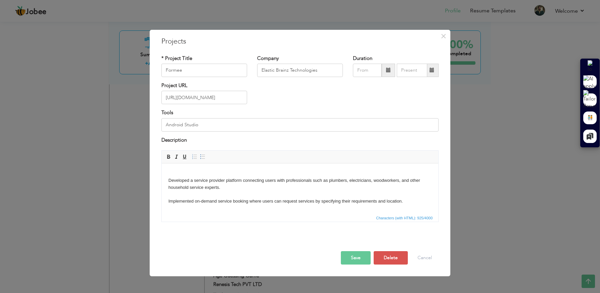
scroll to position [68, 0]
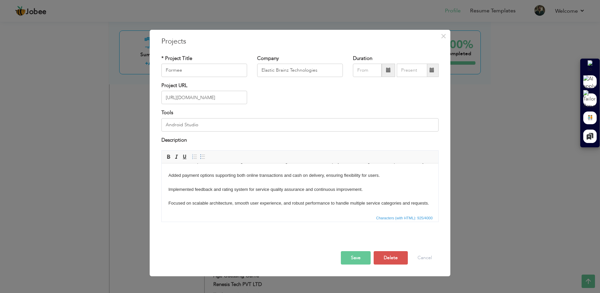
click at [358, 256] on button "Save" at bounding box center [356, 257] width 30 height 13
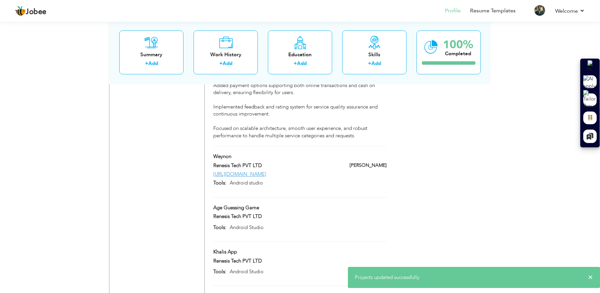
scroll to position [981, 0]
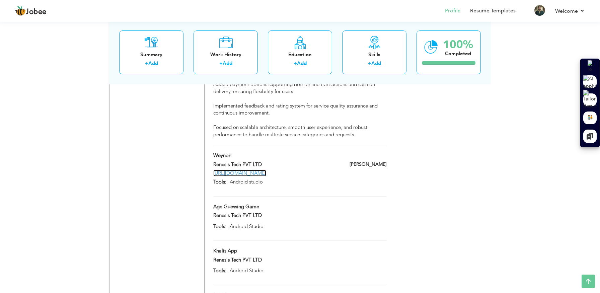
click at [266, 170] on link "https://play.google.com/store/apps/details?id=com.atf.weynon" at bounding box center [239, 173] width 53 height 7
click at [234, 153] on span at bounding box center [233, 155] width 5 height 5
type input "Weynon"
type input "Renesis Tech PVT LTD"
type input "https://play.google.com/store/apps/details?id=com.atf.weynon"
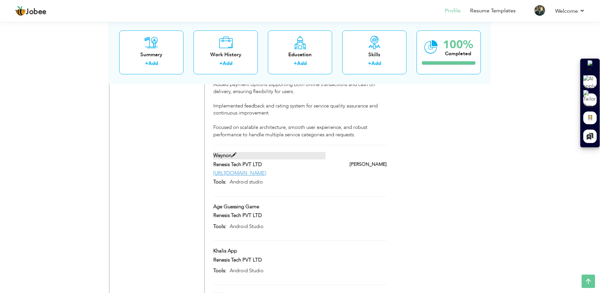
type input "Android studio"
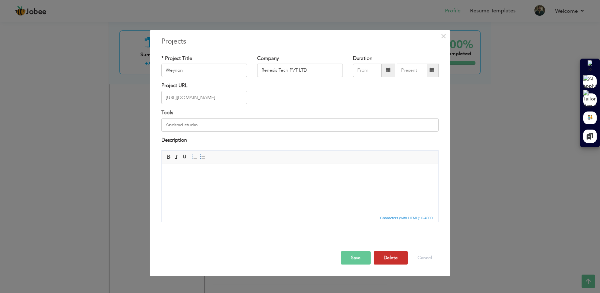
click at [390, 256] on button "Delete" at bounding box center [390, 257] width 34 height 13
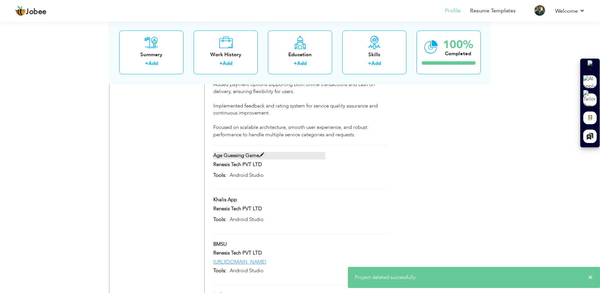
click at [261, 153] on span at bounding box center [261, 155] width 5 height 5
type input "Age Guessing Game"
type input "Android Studio"
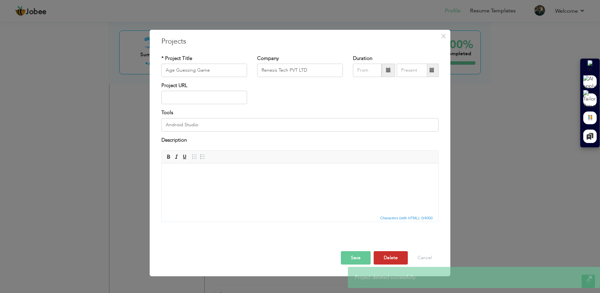
click at [383, 259] on button "Delete" at bounding box center [390, 257] width 34 height 13
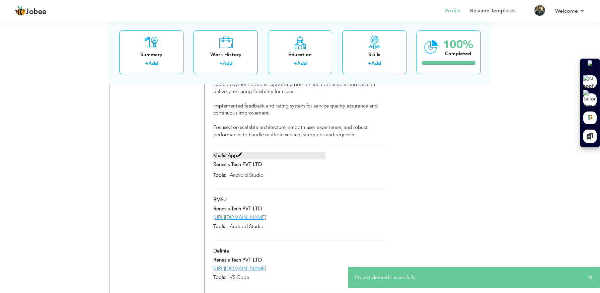
click at [240, 153] on span at bounding box center [239, 155] width 5 height 5
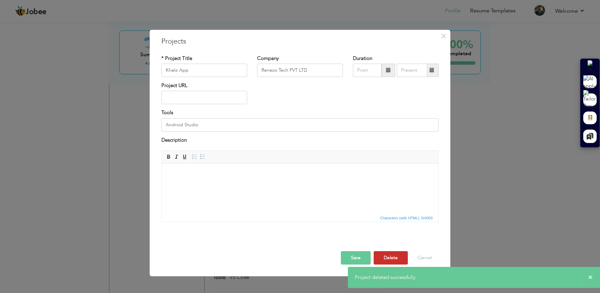
click at [397, 261] on button "Delete" at bounding box center [390, 257] width 34 height 13
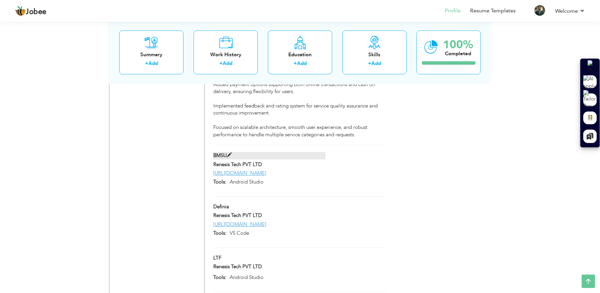
click at [228, 153] on span at bounding box center [229, 155] width 5 height 5
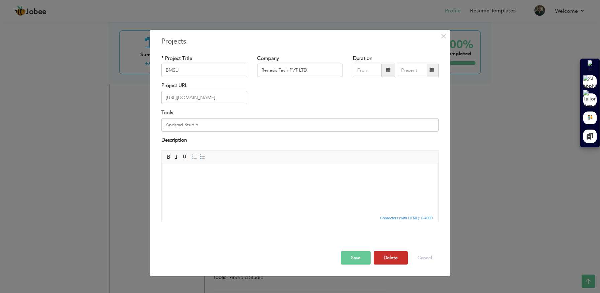
click at [394, 259] on button "Delete" at bounding box center [390, 257] width 34 height 13
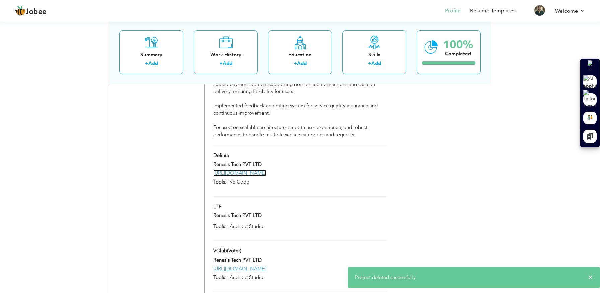
click at [266, 170] on link "[URL][DOMAIN_NAME]" at bounding box center [239, 173] width 53 height 7
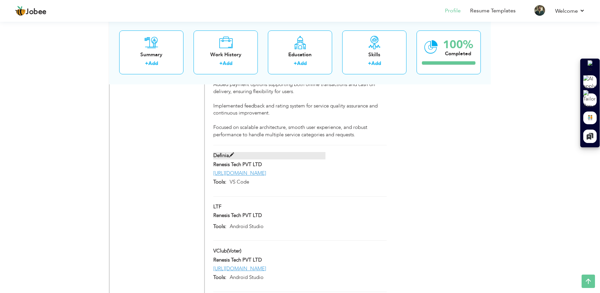
click at [233, 153] on span at bounding box center [231, 155] width 5 height 5
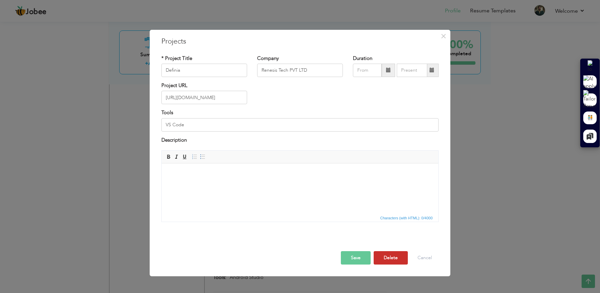
click at [403, 261] on button "Delete" at bounding box center [390, 257] width 34 height 13
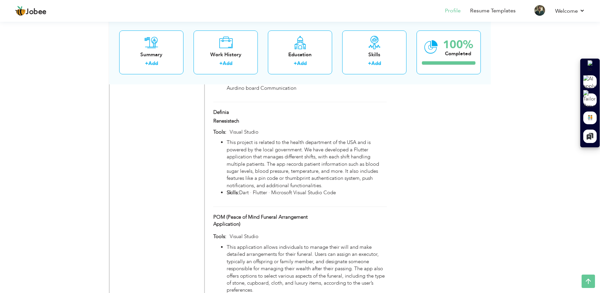
scroll to position [2585, 0]
click at [241, 117] on span at bounding box center [241, 119] width 5 height 5
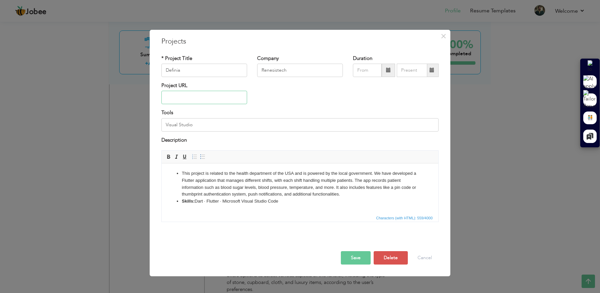
click at [207, 96] on input "text" at bounding box center [204, 97] width 86 height 13
paste input "[URL][DOMAIN_NAME]"
type input "[URL][DOMAIN_NAME]"
click at [359, 256] on button "Save" at bounding box center [356, 257] width 30 height 13
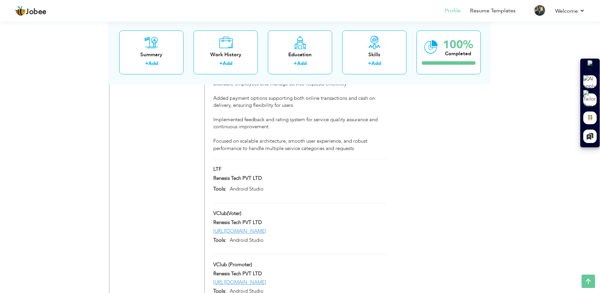
scroll to position [967, 0]
click at [223, 166] on span at bounding box center [223, 168] width 5 height 5
type input "LTF"
type input "Renesis Tech PVT LTD"
type input "Android Studio"
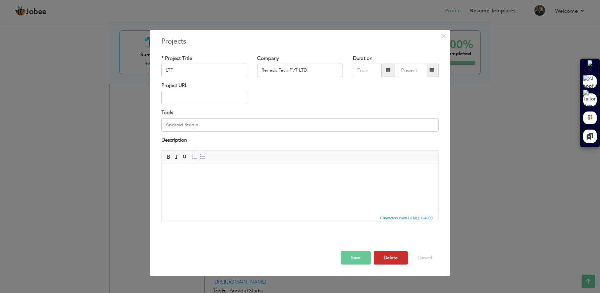
click at [402, 263] on button "Delete" at bounding box center [390, 257] width 34 height 13
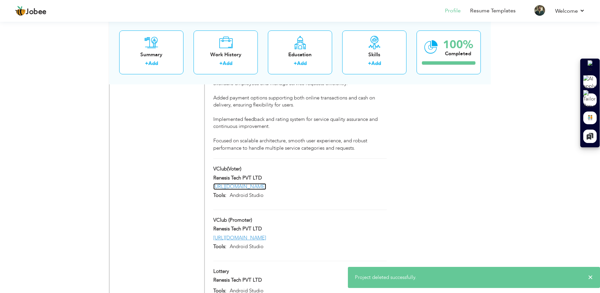
click at [266, 183] on link "[URL][DOMAIN_NAME]" at bounding box center [239, 186] width 53 height 7
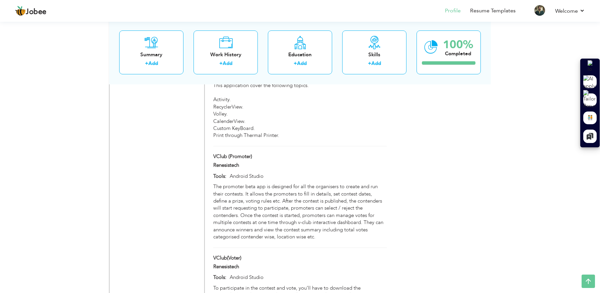
scroll to position [2884, 0]
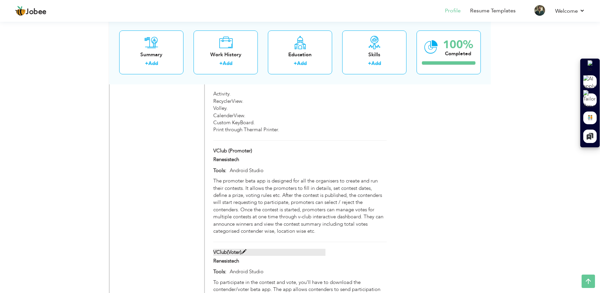
click at [245, 249] on span at bounding box center [243, 251] width 5 height 5
type input "VClub(Voter)"
type input "Renesistech"
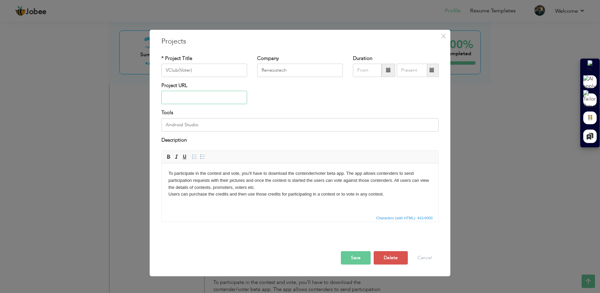
click at [214, 96] on input "text" at bounding box center [204, 97] width 86 height 13
paste input "[URL][DOMAIN_NAME]"
type input "[URL][DOMAIN_NAME]"
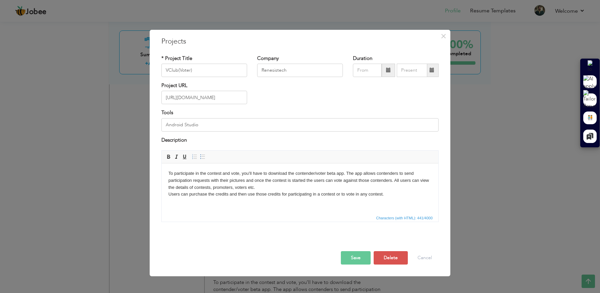
click at [357, 256] on button "Save" at bounding box center [356, 257] width 30 height 13
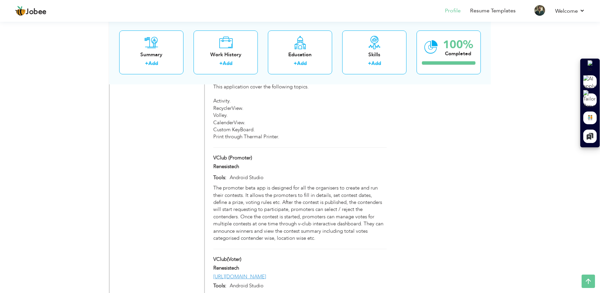
scroll to position [2874, 0]
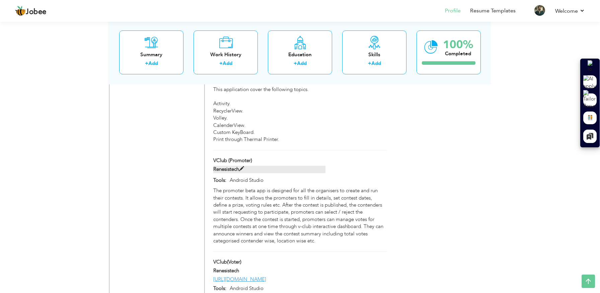
click at [244, 166] on span at bounding box center [241, 168] width 5 height 5
type input "VClub (Promoter)"
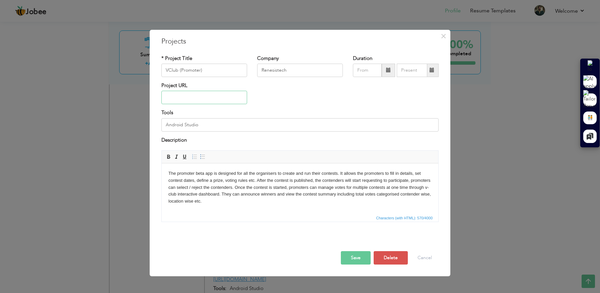
click at [217, 96] on input "text" at bounding box center [204, 97] width 86 height 13
paste input "[URL][DOMAIN_NAME]"
type input "[URL][DOMAIN_NAME]"
click at [355, 258] on button "Save" at bounding box center [356, 257] width 30 height 13
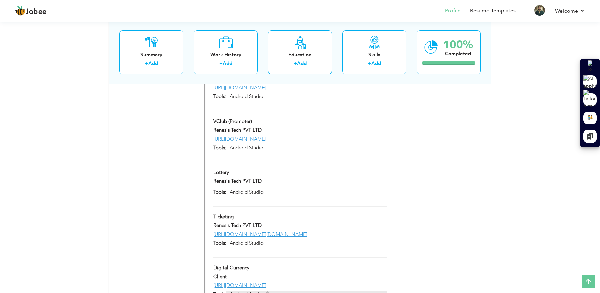
scroll to position [1075, 0]
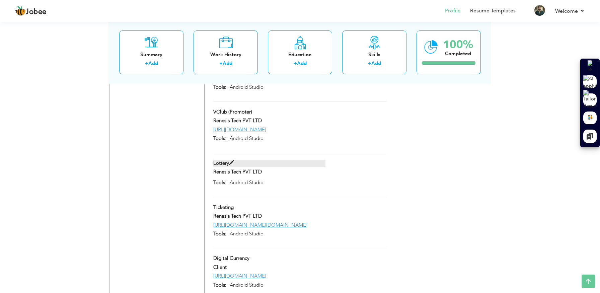
click at [232, 160] on span at bounding box center [231, 162] width 5 height 5
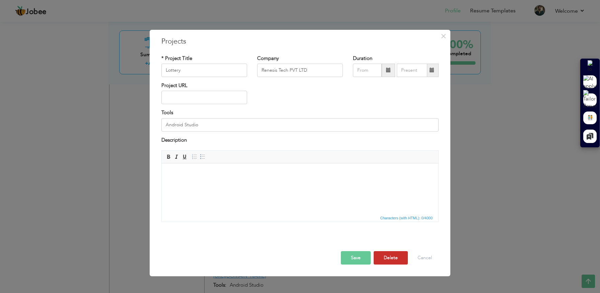
click at [392, 257] on button "Delete" at bounding box center [390, 257] width 34 height 13
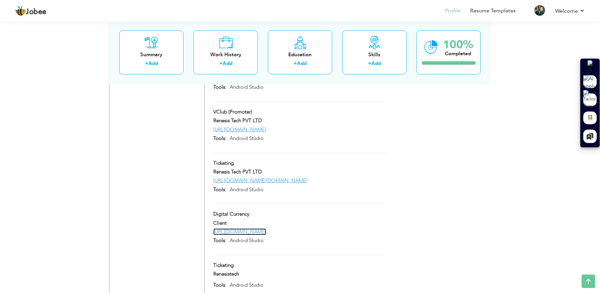
click at [266, 228] on link "https://play.google.com/store/apps/details?id=com.riaztechnologie.bitfilcoin" at bounding box center [239, 231] width 53 height 7
click at [249, 211] on span at bounding box center [251, 213] width 5 height 5
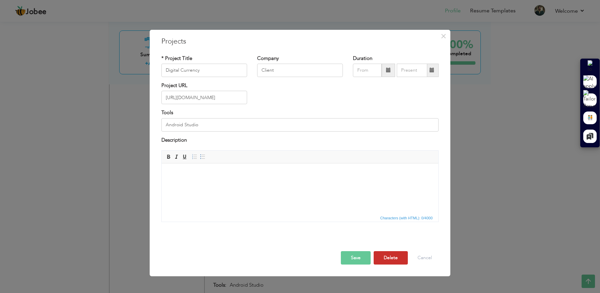
click at [375, 255] on button "Delete" at bounding box center [390, 257] width 34 height 13
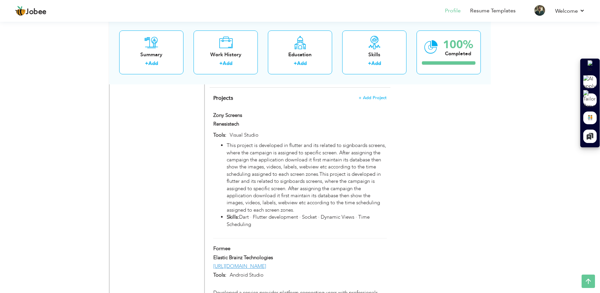
scroll to position [679, 0]
drag, startPoint x: 257, startPoint y: 146, endPoint x: 268, endPoint y: 259, distance: 113.6
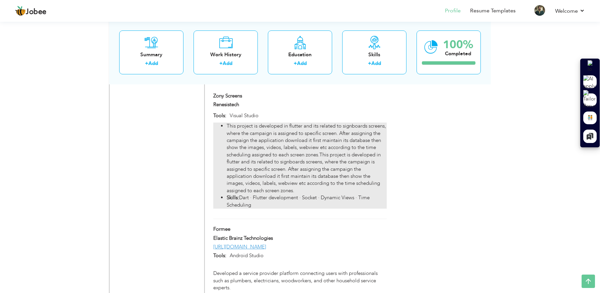
scroll to position [698, 0]
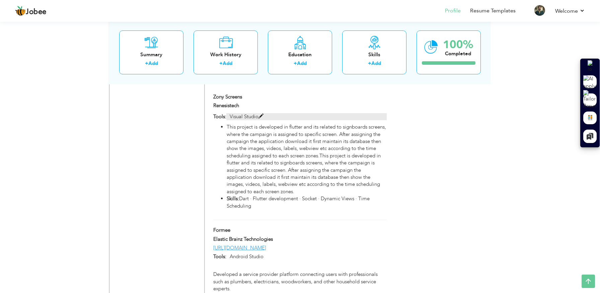
click at [261, 114] on span at bounding box center [260, 116] width 5 height 5
type input "Zony Screens"
type input "Renesistech"
type input "Visual Studio"
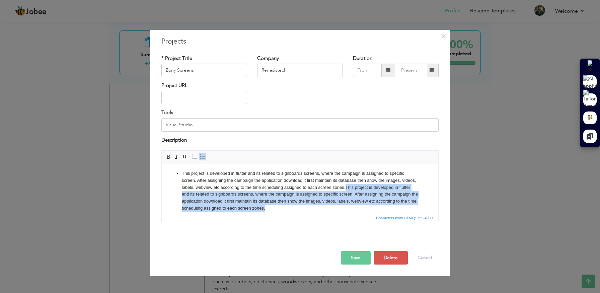
drag, startPoint x: 346, startPoint y: 187, endPoint x: 353, endPoint y: 204, distance: 18.6
click at [353, 204] on li "This project is developed in flutter and its related to signboards screens, whe…" at bounding box center [300, 191] width 236 height 42
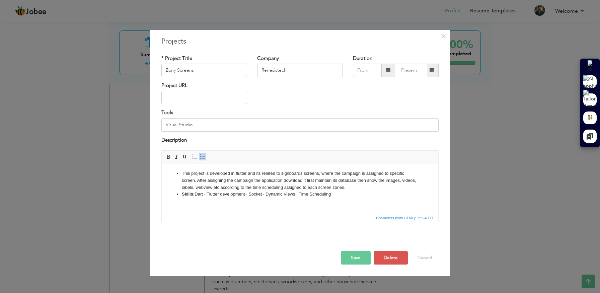
click at [354, 258] on button "Save" at bounding box center [356, 257] width 30 height 13
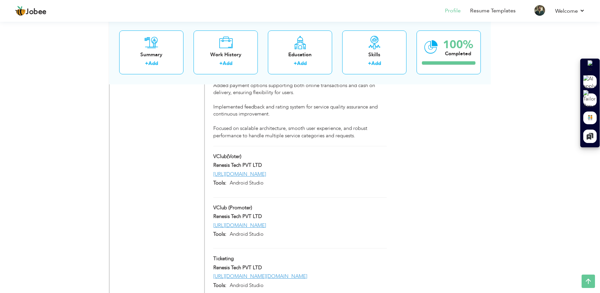
scroll to position [947, 0]
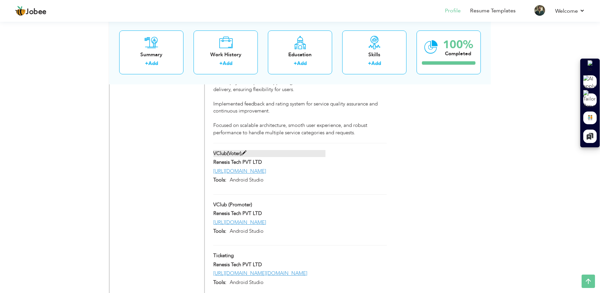
click at [243, 151] on span at bounding box center [243, 153] width 5 height 5
type input "VClub(Voter)"
type input "Renesis Tech PVT LTD"
type input "[URL][DOMAIN_NAME]"
type input "Android Studio"
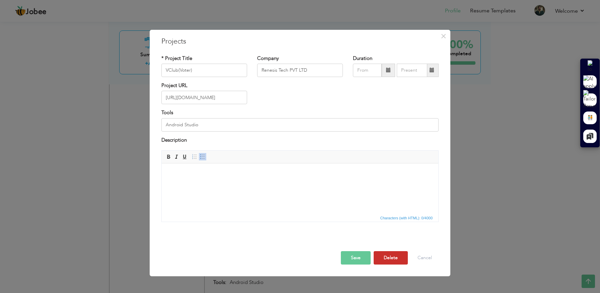
click at [390, 257] on button "Delete" at bounding box center [390, 257] width 34 height 13
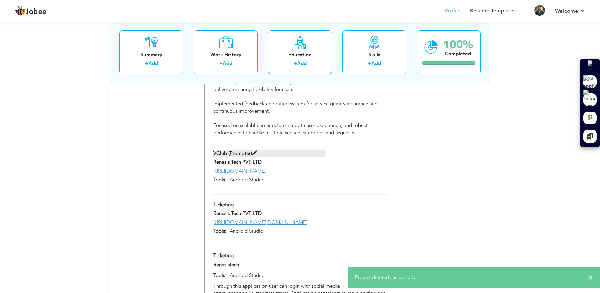
click at [252, 151] on span at bounding box center [254, 153] width 5 height 5
type input "VClub (Promoter)"
type input "[URL][DOMAIN_NAME]"
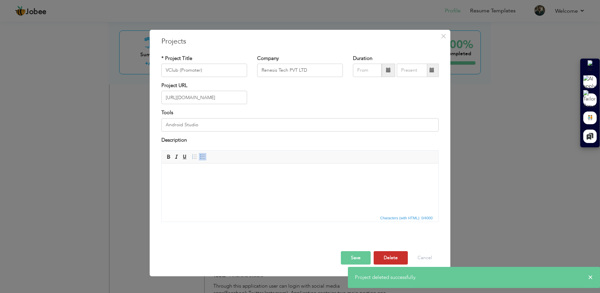
click at [391, 257] on button "Delete" at bounding box center [390, 257] width 34 height 13
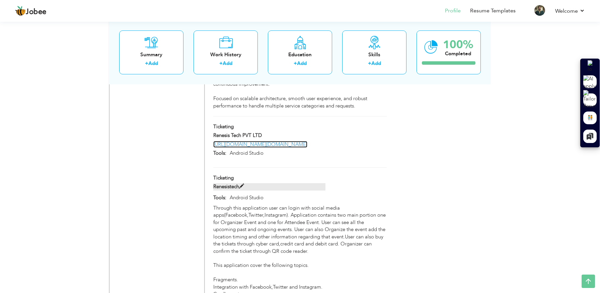
scroll to position [954, 0]
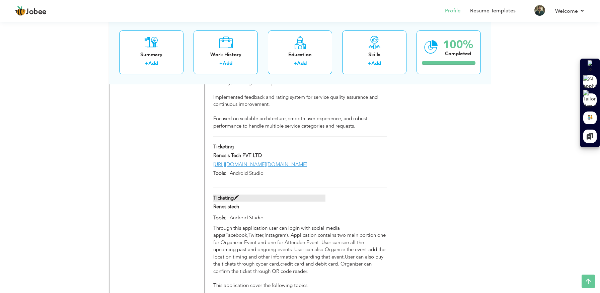
click at [235, 195] on span at bounding box center [236, 197] width 5 height 5
type input "Ticketing"
type input "Renesistech"
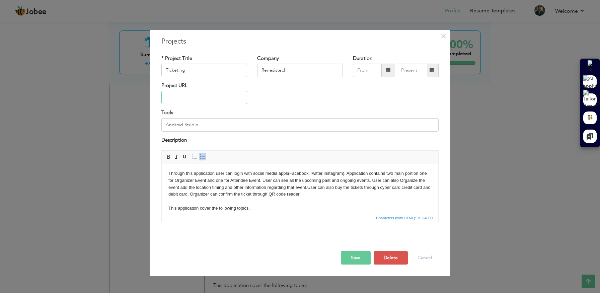
click at [206, 97] on input "text" at bounding box center [204, 97] width 86 height 13
paste input "[URL][DOMAIN_NAME][DOMAIN_NAME]"
type input "[URL][DOMAIN_NAME][DOMAIN_NAME]"
click at [359, 259] on button "Save" at bounding box center [356, 257] width 30 height 13
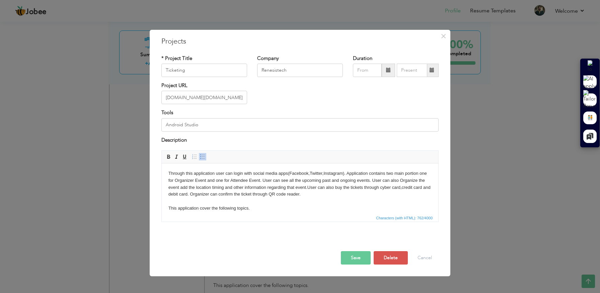
scroll to position [0, 0]
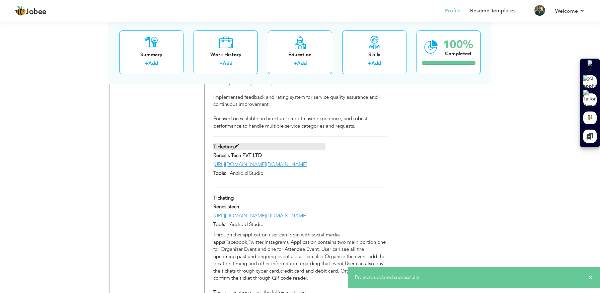
click at [238, 144] on span at bounding box center [236, 146] width 5 height 5
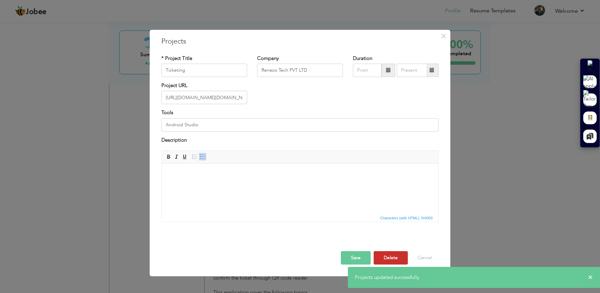
click at [394, 262] on button "Delete" at bounding box center [390, 257] width 34 height 13
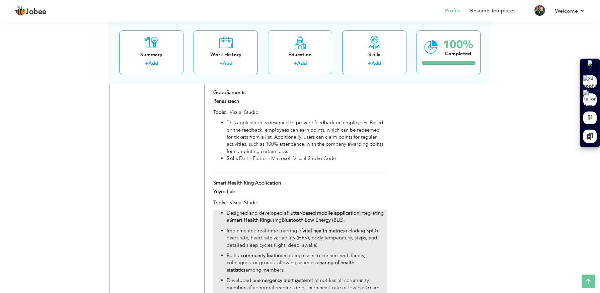
scroll to position [2873, 0]
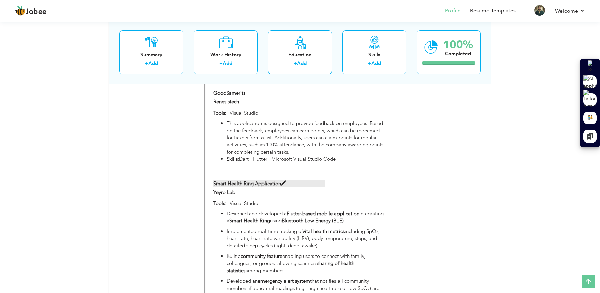
click at [283, 181] on span at bounding box center [283, 183] width 5 height 5
type input "Smart Health Ring Application"
type input "Yeyro Lab"
type input "Visual Studio"
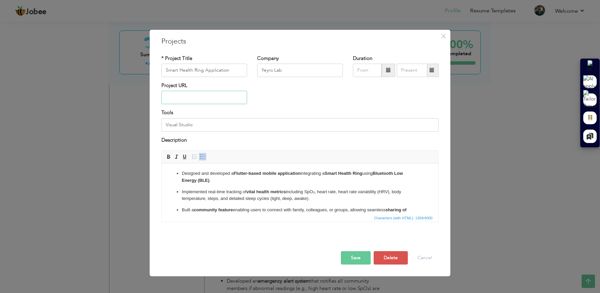
click at [200, 101] on input "text" at bounding box center [204, 97] width 86 height 13
paste input "[URL][DOMAIN_NAME][DOMAIN_NAME]"
type input "[URL][DOMAIN_NAME][DOMAIN_NAME]"
click at [357, 259] on button "Save" at bounding box center [356, 257] width 30 height 13
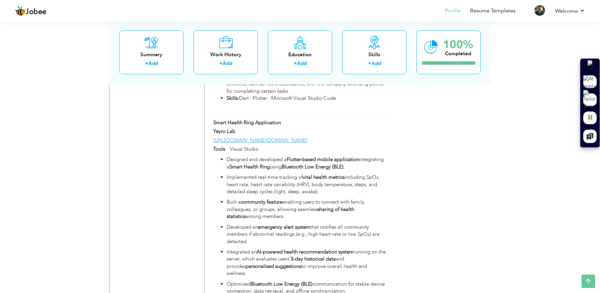
scroll to position [2933, 0]
click at [263, 120] on label "Smart Health Ring Application" at bounding box center [269, 123] width 112 height 7
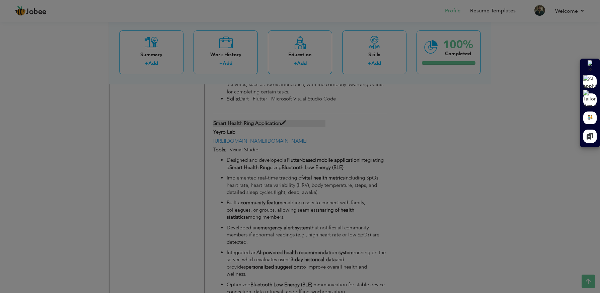
click at [263, 118] on div at bounding box center [300, 146] width 600 height 293
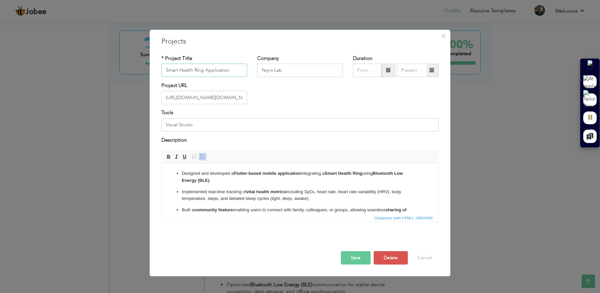
click at [210, 68] on input "Smart Health Ring Application" at bounding box center [204, 70] width 86 height 13
click at [238, 207] on p "Built a community feature enabling users to connect with family, colleagues, or…" at bounding box center [300, 213] width 236 height 14
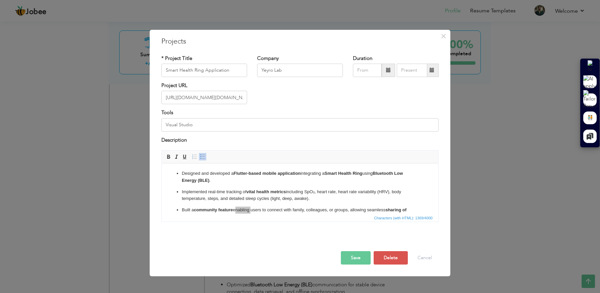
click at [365, 259] on button "Save" at bounding box center [356, 257] width 30 height 13
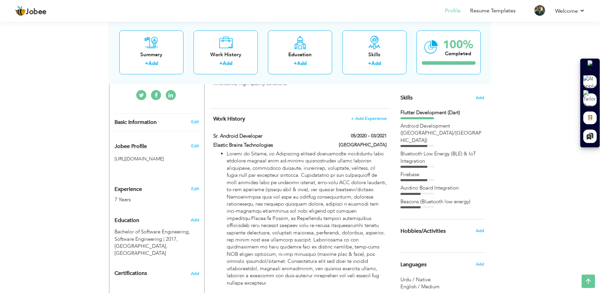
scroll to position [0, 0]
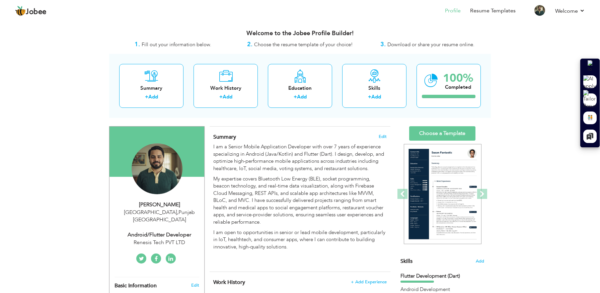
click at [442, 47] on span "Download or share your resume online." at bounding box center [430, 44] width 87 height 7
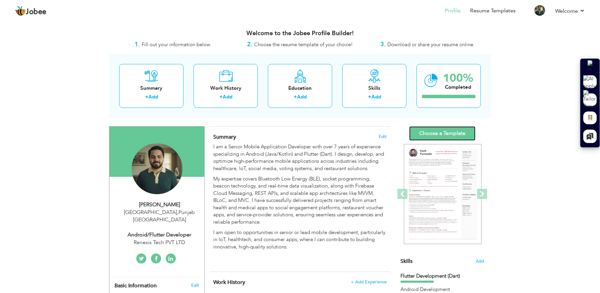
click at [464, 136] on link "Choose a Template" at bounding box center [442, 133] width 66 height 14
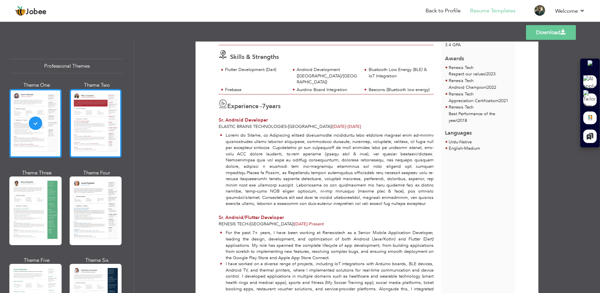
scroll to position [129, 0]
click at [100, 125] on div at bounding box center [96, 123] width 52 height 69
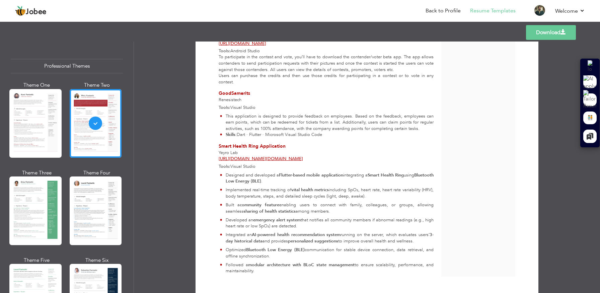
scroll to position [1846, 0]
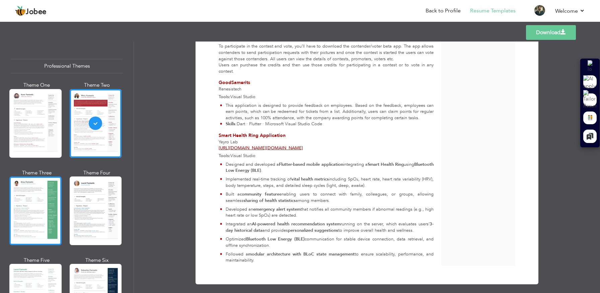
click at [23, 210] on div at bounding box center [35, 210] width 52 height 69
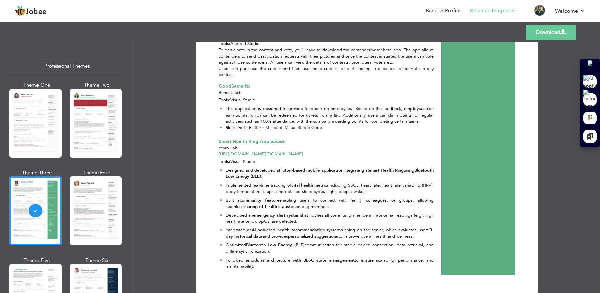
scroll to position [1874, 0]
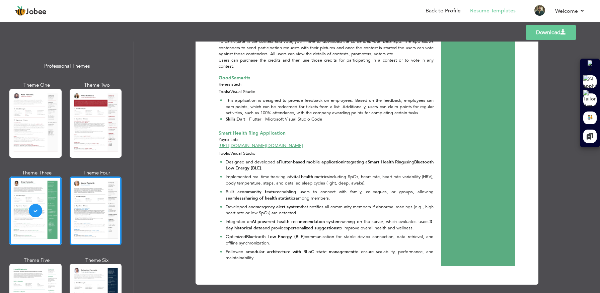
click at [94, 222] on div at bounding box center [96, 210] width 52 height 69
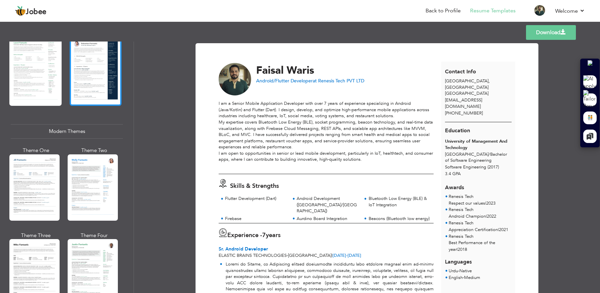
scroll to position [228, 0]
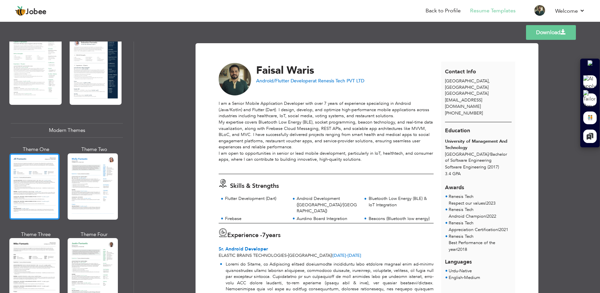
click at [32, 180] on div at bounding box center [34, 186] width 50 height 66
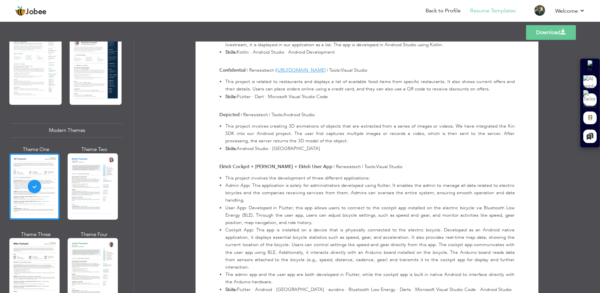
scroll to position [1201, 0]
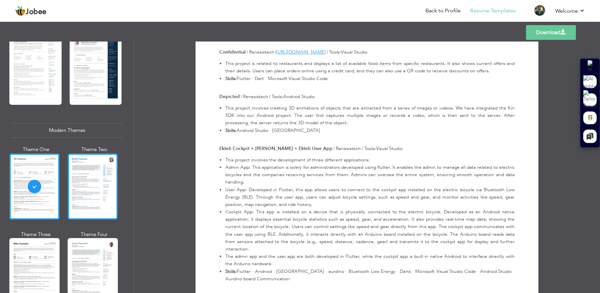
click at [109, 201] on div at bounding box center [93, 186] width 50 height 66
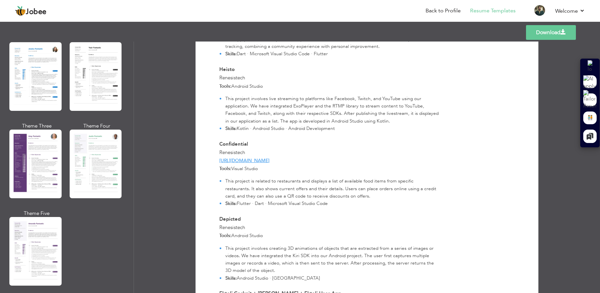
scroll to position [0, 0]
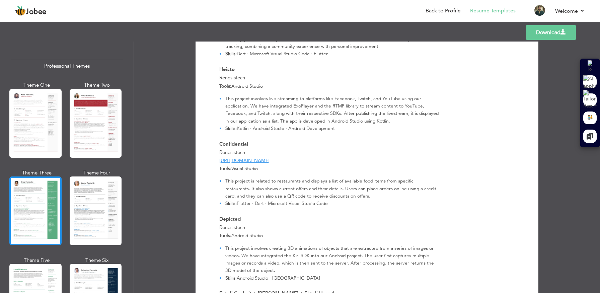
click at [36, 213] on div at bounding box center [35, 210] width 52 height 69
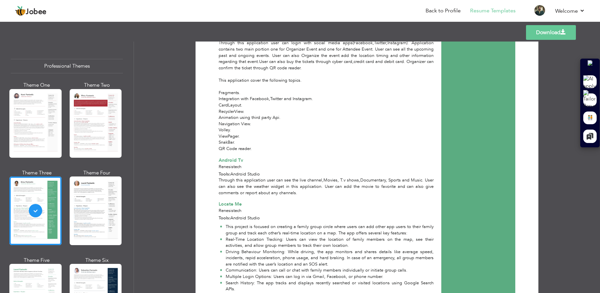
scroll to position [909, 0]
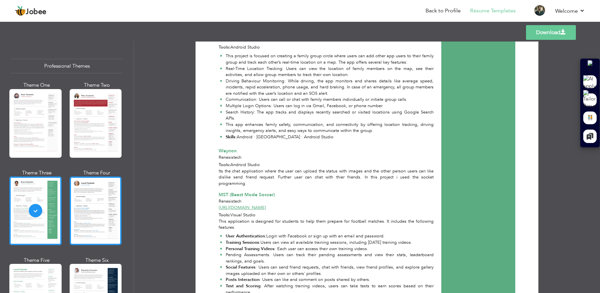
click at [105, 212] on div at bounding box center [96, 210] width 52 height 69
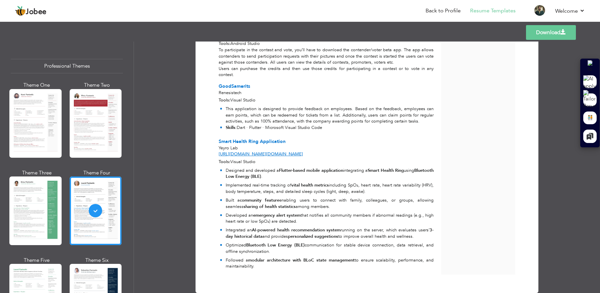
scroll to position [1874, 0]
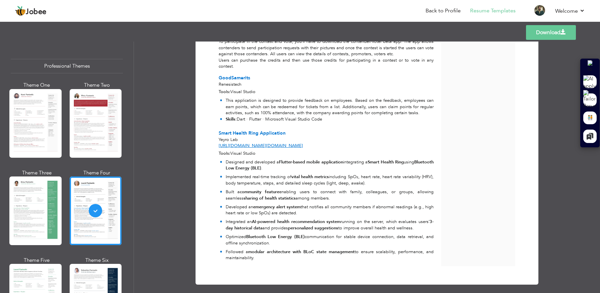
click at [549, 33] on link "Download" at bounding box center [551, 32] width 50 height 15
click at [101, 135] on div at bounding box center [96, 123] width 52 height 69
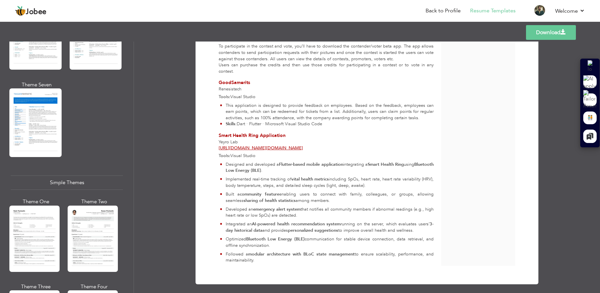
scroll to position [1113, 0]
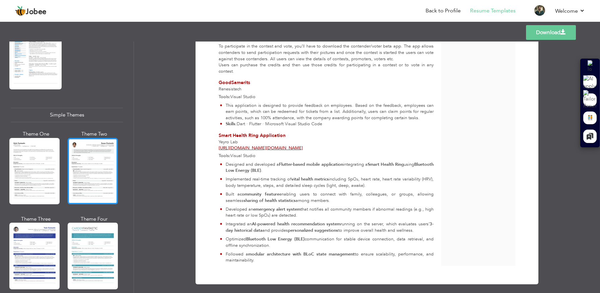
click at [97, 166] on div at bounding box center [93, 171] width 50 height 66
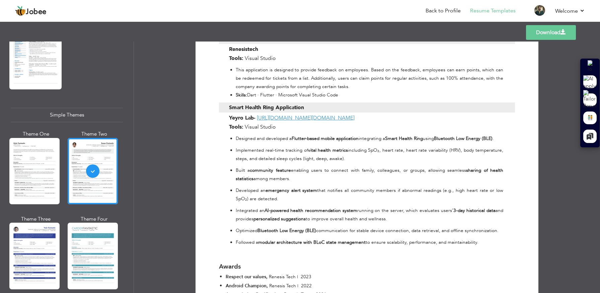
scroll to position [2208, 0]
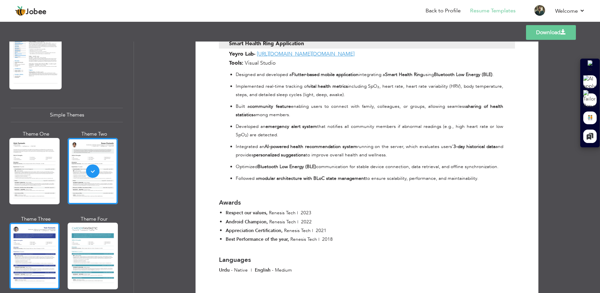
click at [44, 234] on div at bounding box center [34, 256] width 50 height 66
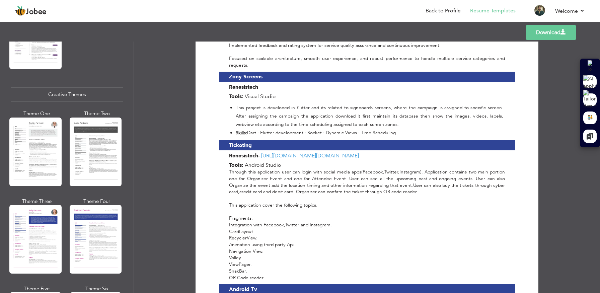
scroll to position [755, 0]
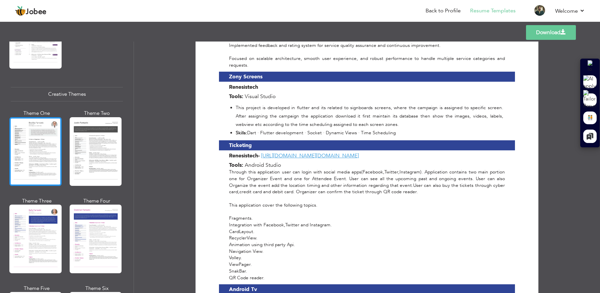
click at [41, 155] on div at bounding box center [35, 151] width 52 height 69
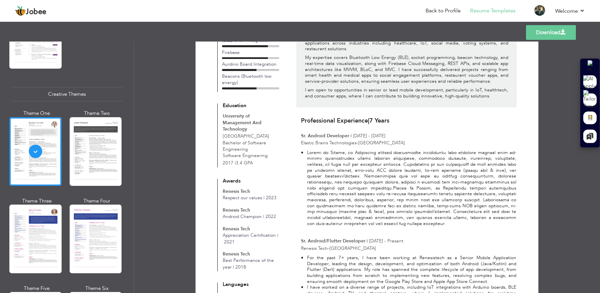
scroll to position [0, 0]
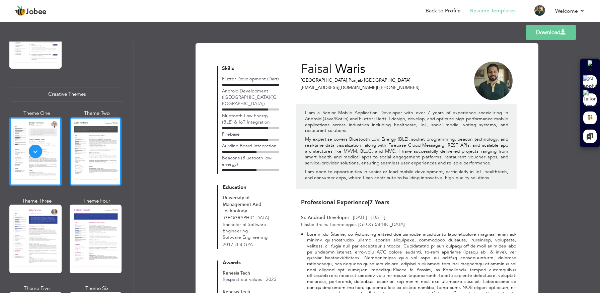
click at [83, 143] on div at bounding box center [96, 151] width 52 height 69
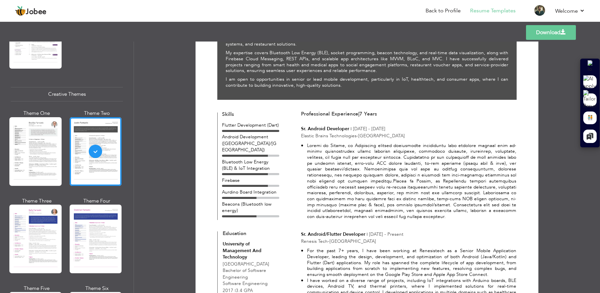
scroll to position [51, 0]
